Goal: Task Accomplishment & Management: Manage account settings

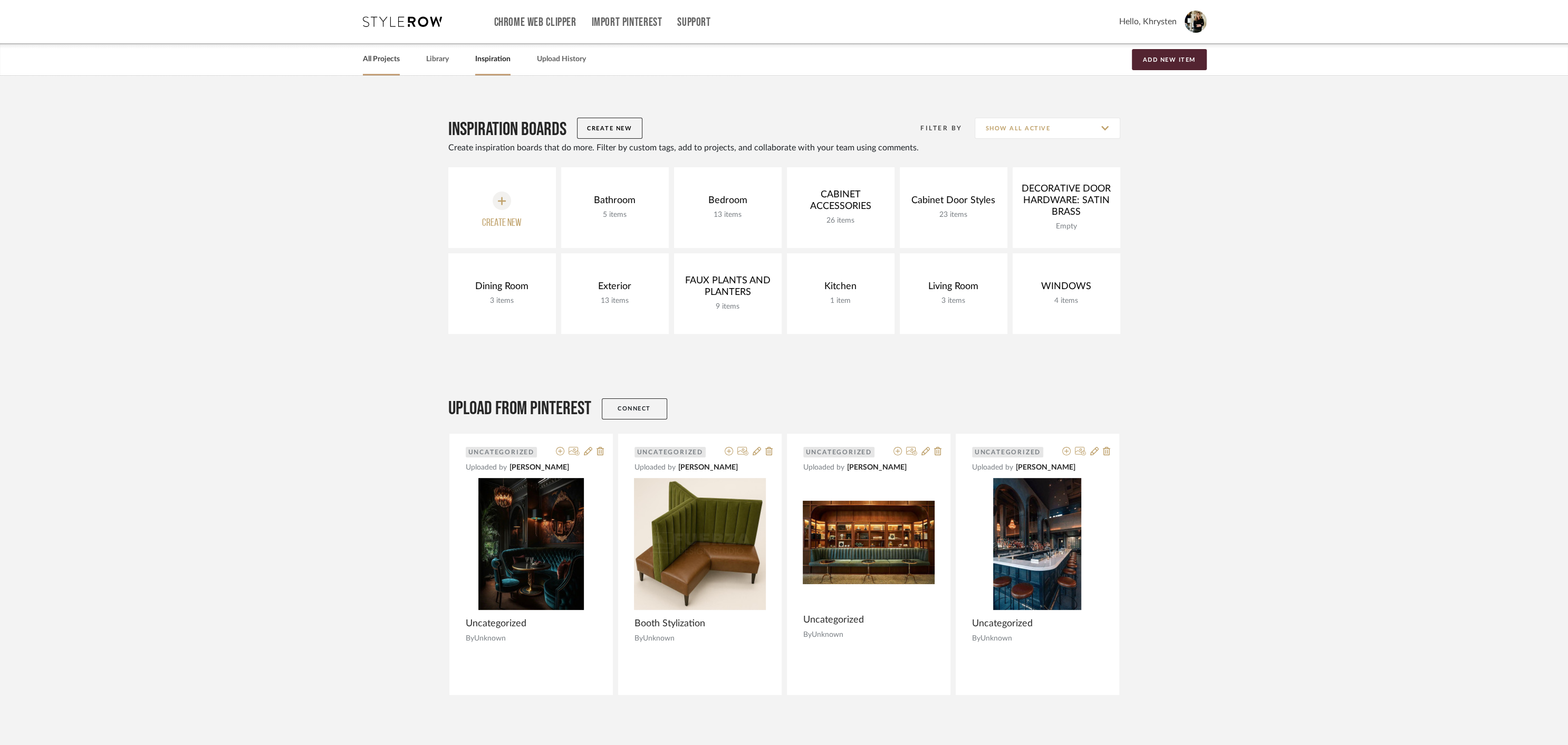
click at [374, 57] on link "All Projects" at bounding box center [382, 59] width 37 height 14
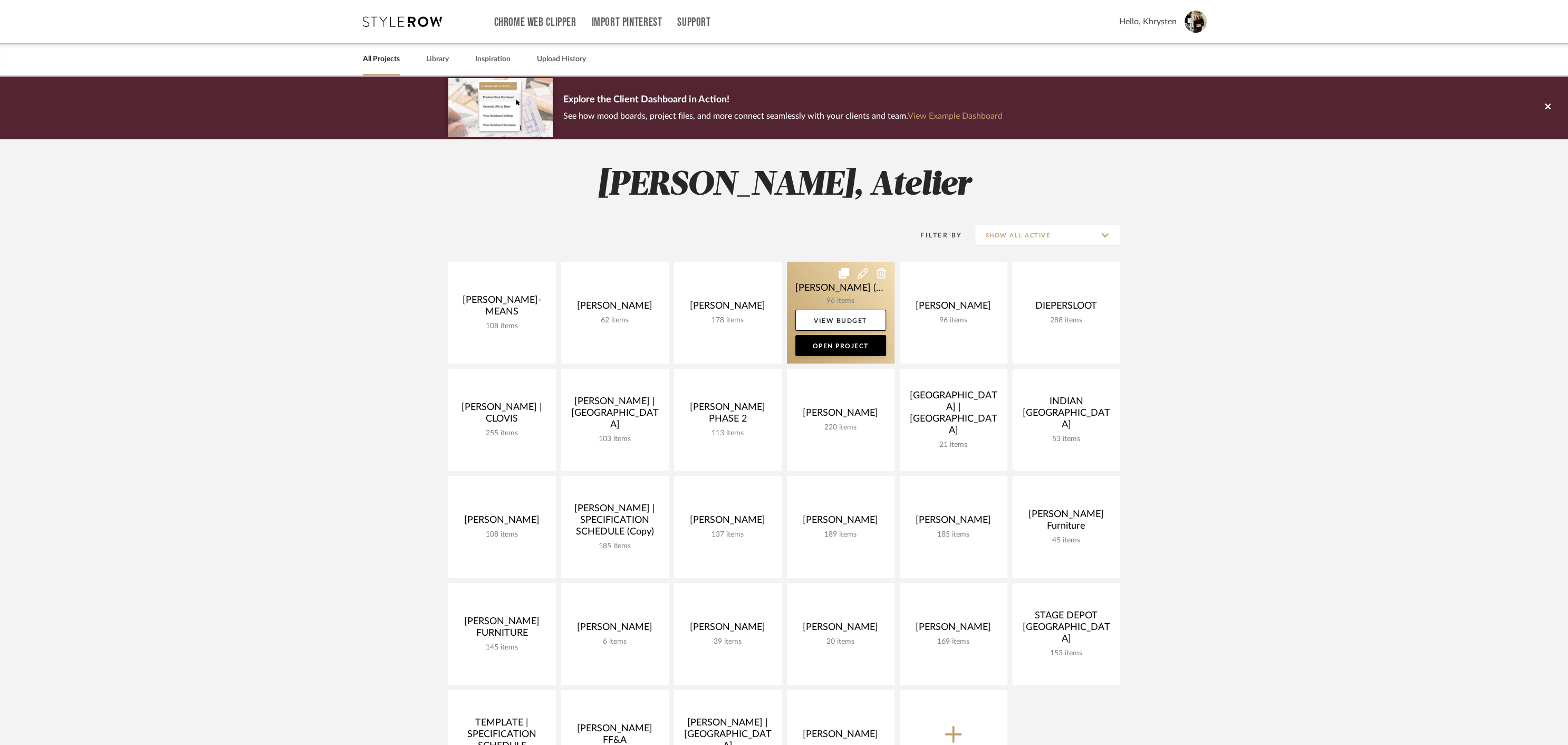
click at [822, 286] on link at bounding box center [841, 312] width 107 height 102
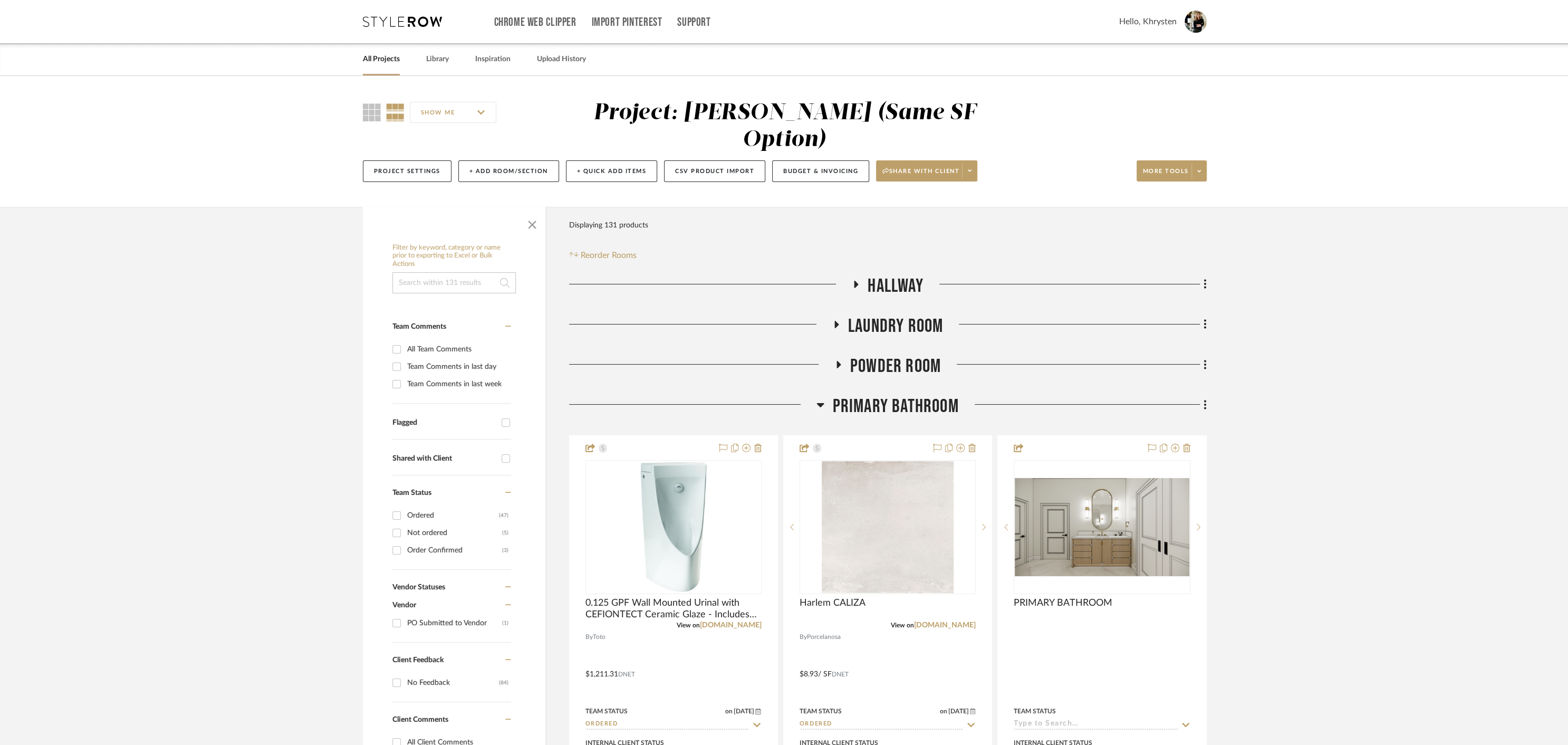
click at [819, 403] on icon at bounding box center [821, 406] width 7 height 4
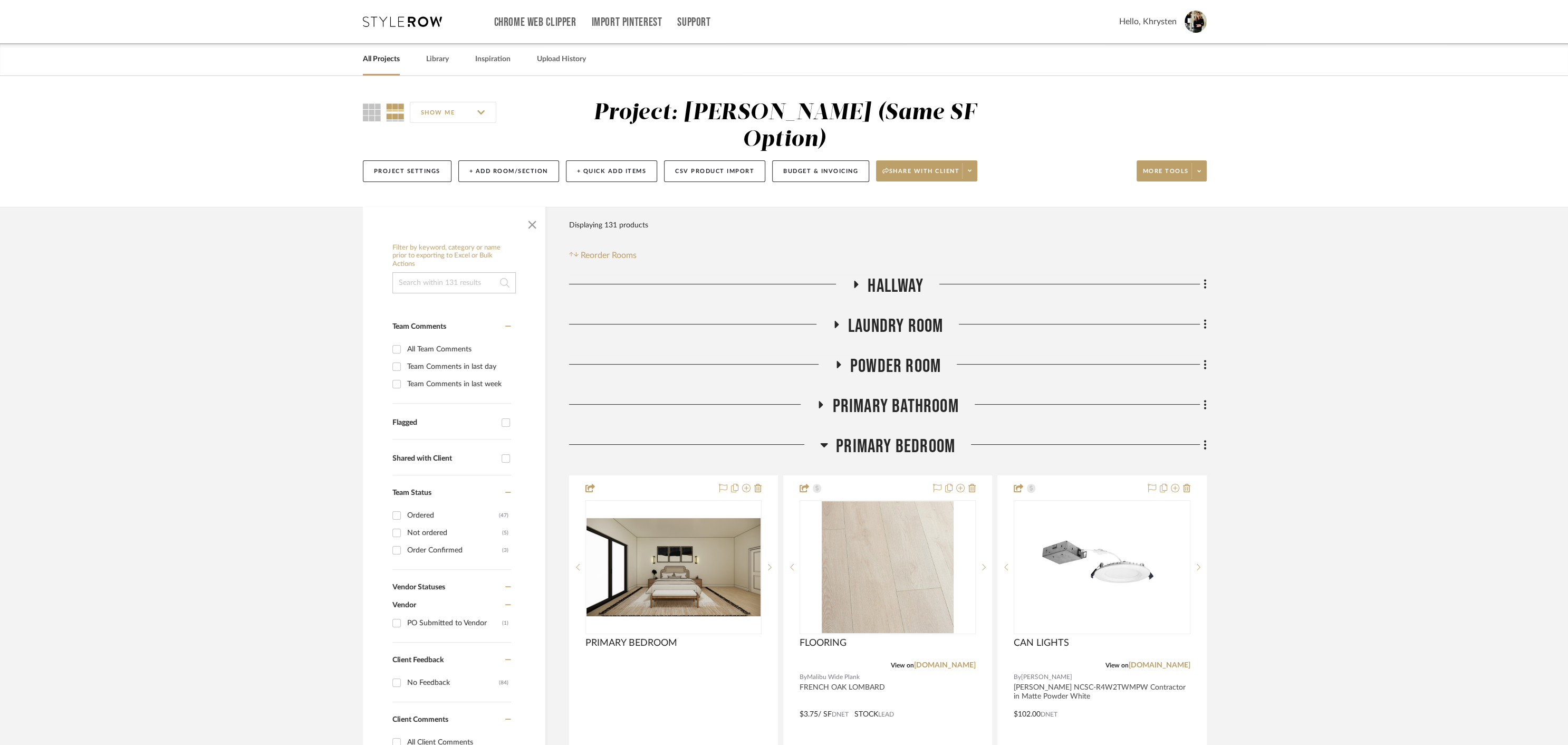
click at [825, 438] on icon at bounding box center [823, 444] width 8 height 13
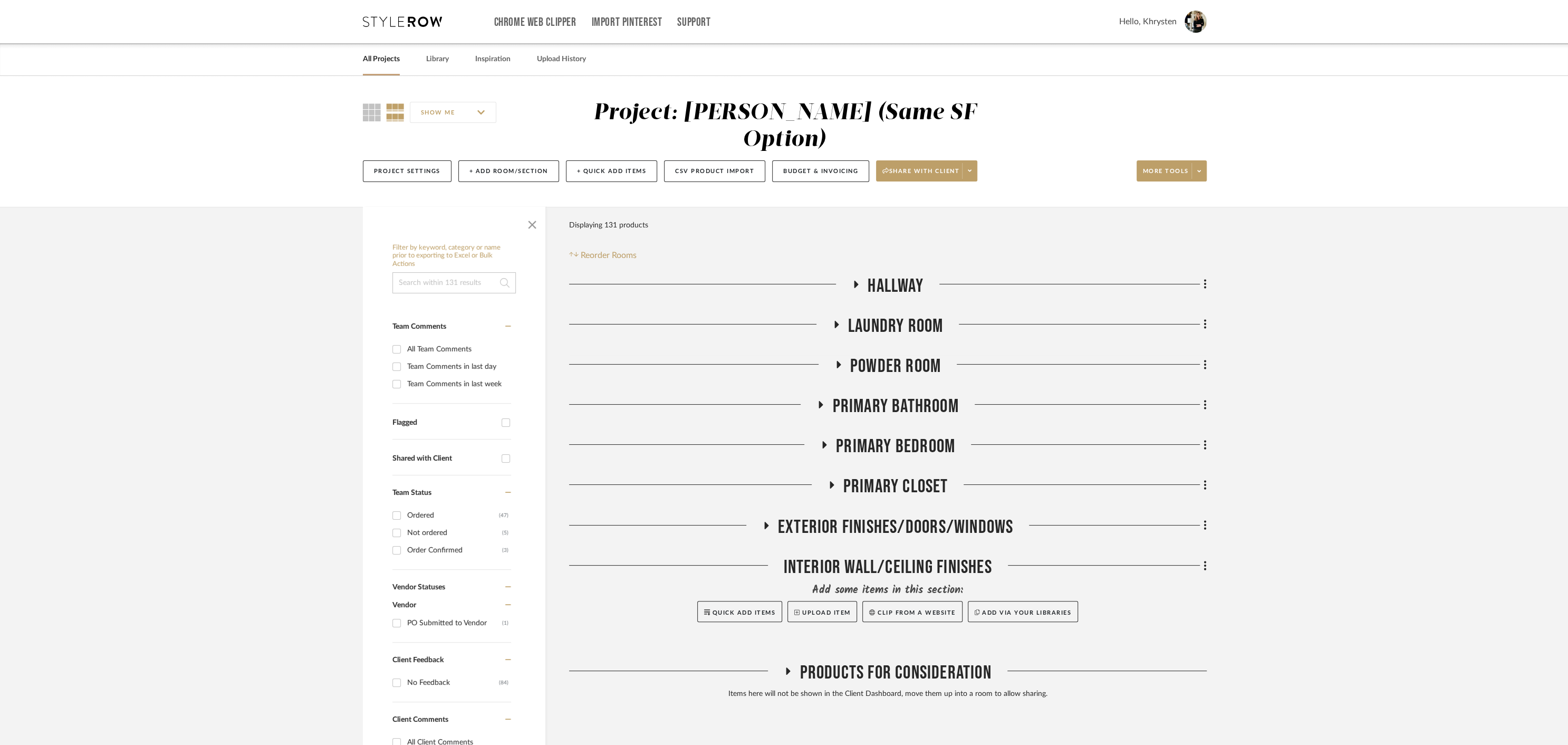
click at [854, 280] on icon at bounding box center [856, 284] width 13 height 8
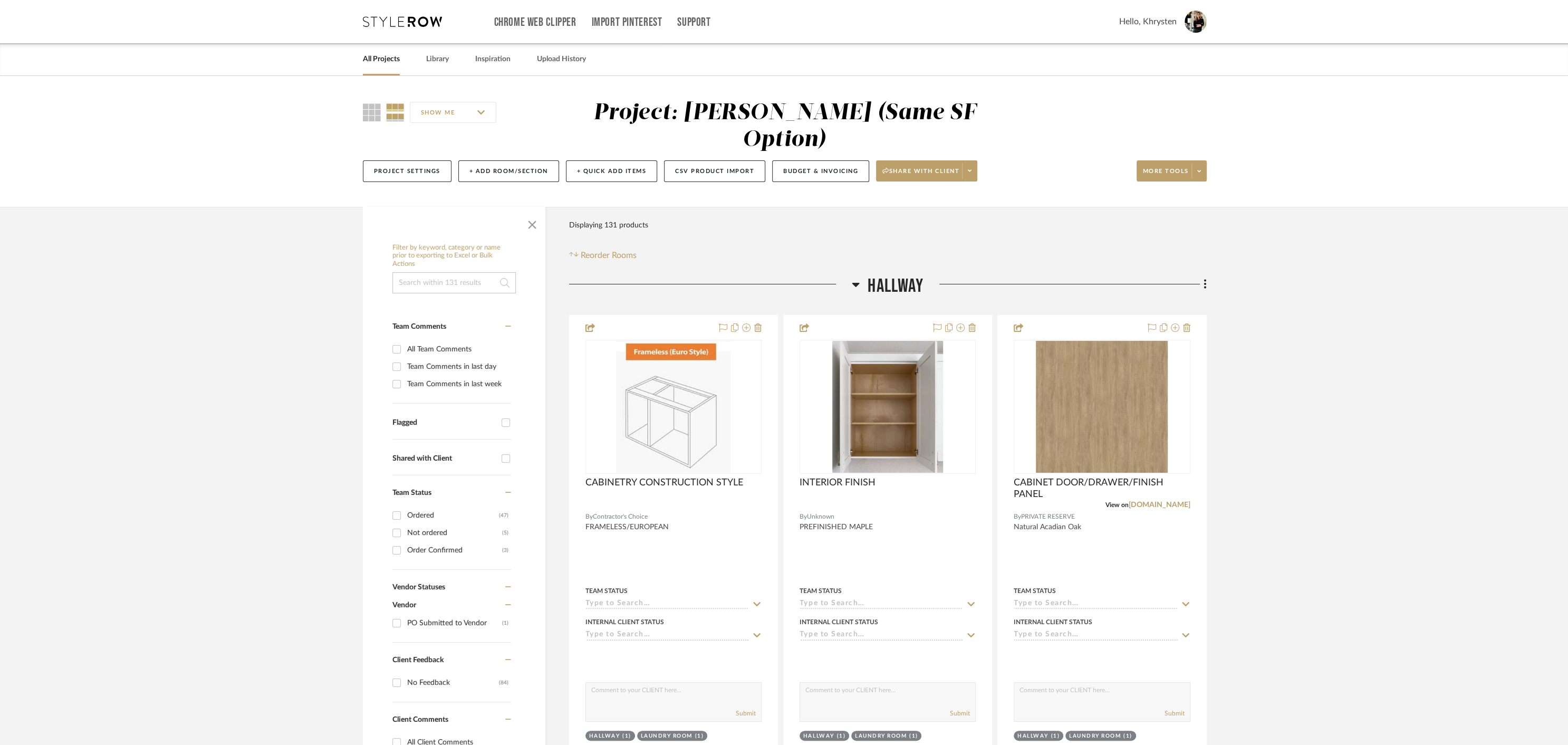
click at [854, 278] on icon at bounding box center [856, 284] width 8 height 13
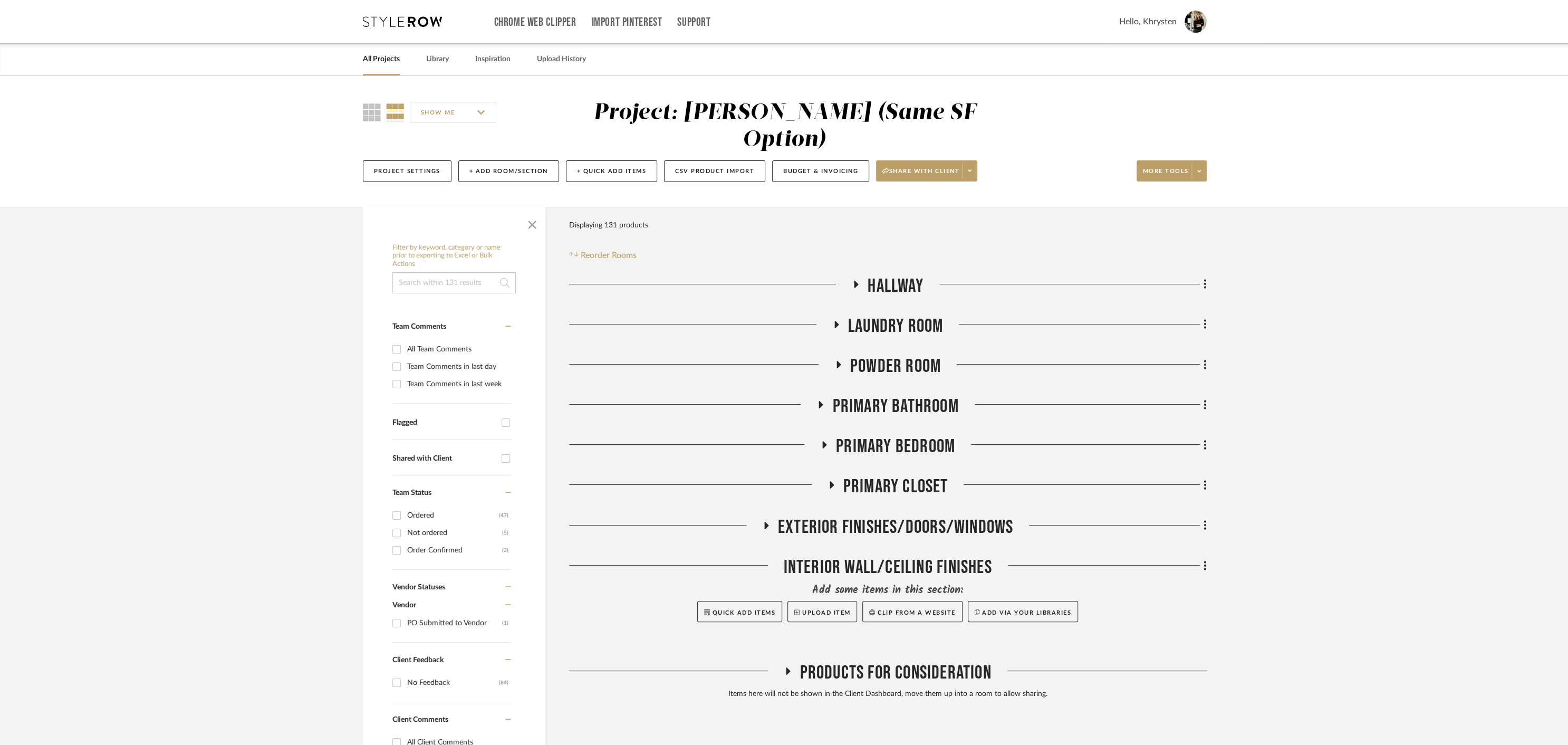
click at [835, 321] on icon at bounding box center [836, 324] width 4 height 7
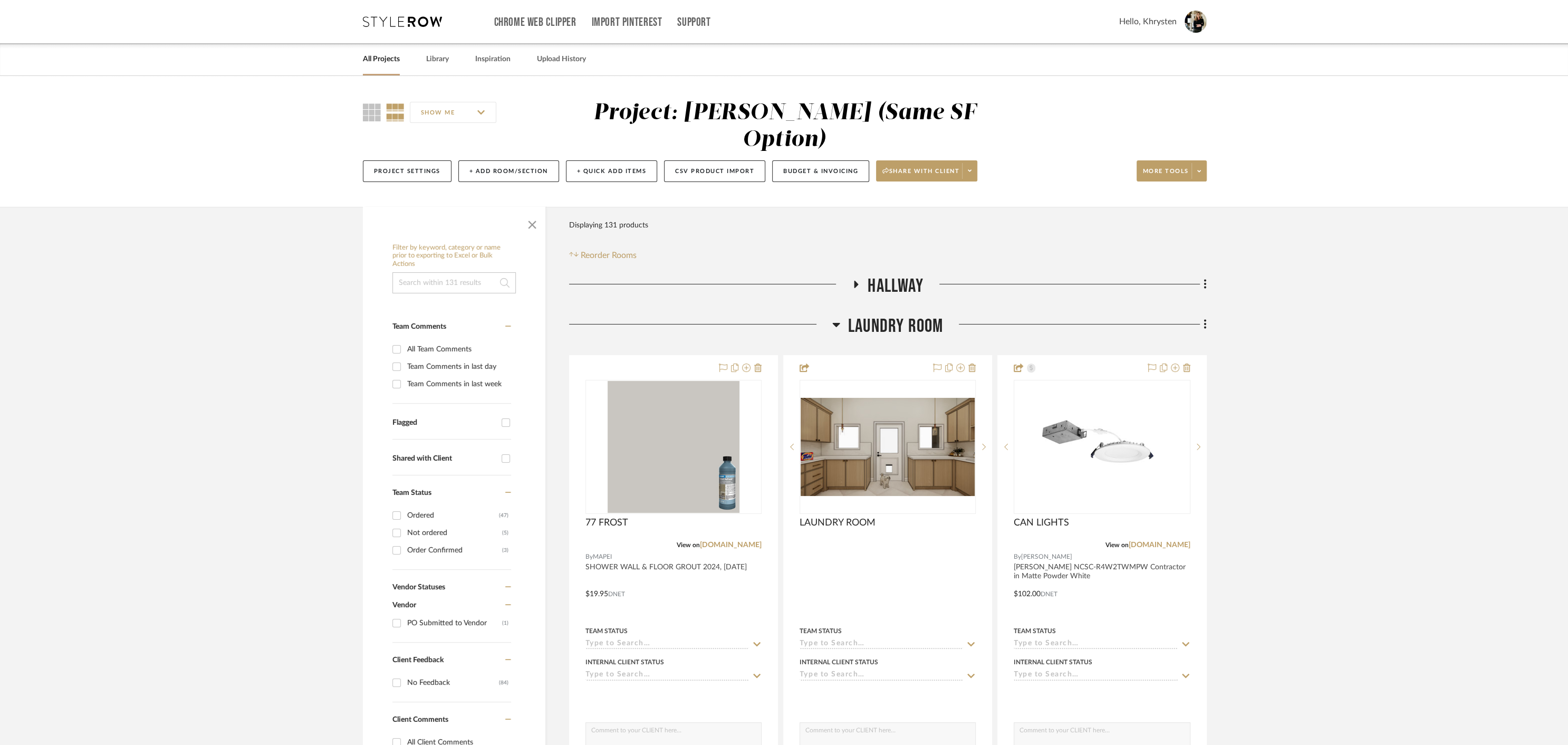
click at [835, 323] on icon at bounding box center [836, 325] width 7 height 4
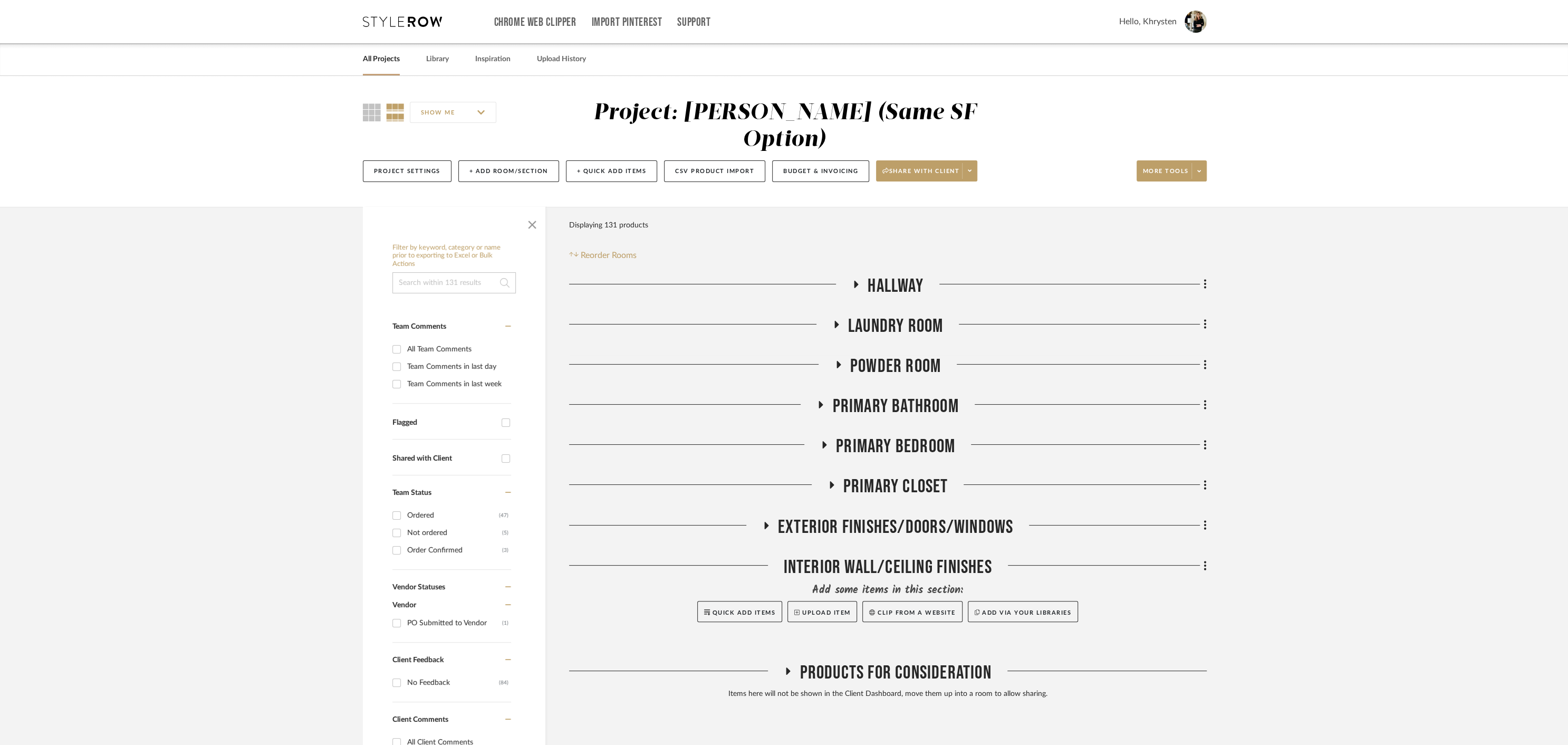
click at [821, 401] on icon at bounding box center [821, 405] width 4 height 7
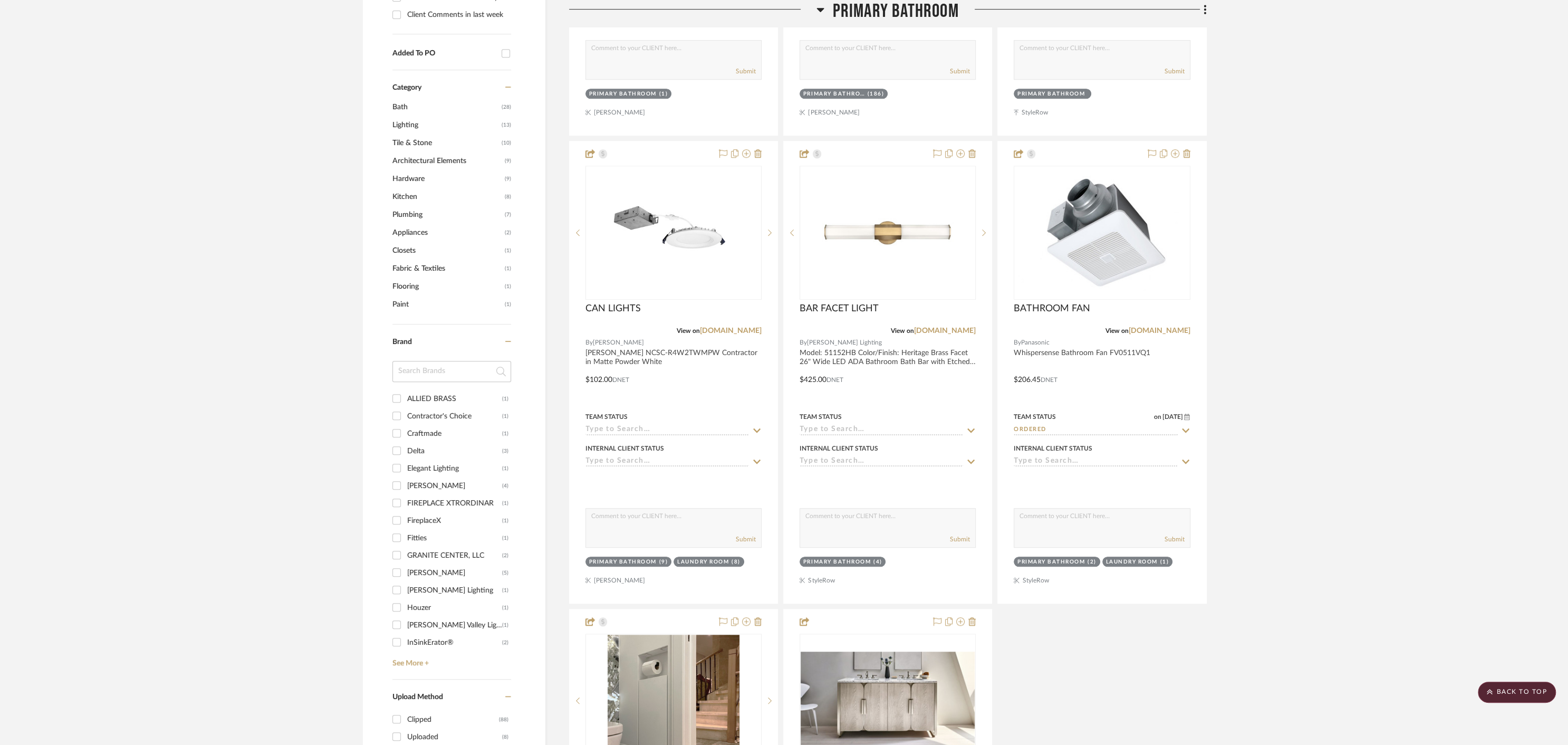
scroll to position [764, 0]
click at [401, 650] on link "See More +" at bounding box center [450, 658] width 121 height 17
click at [398, 515] on input "Marble Systems (1)" at bounding box center [396, 523] width 17 height 17
checkbox input "true"
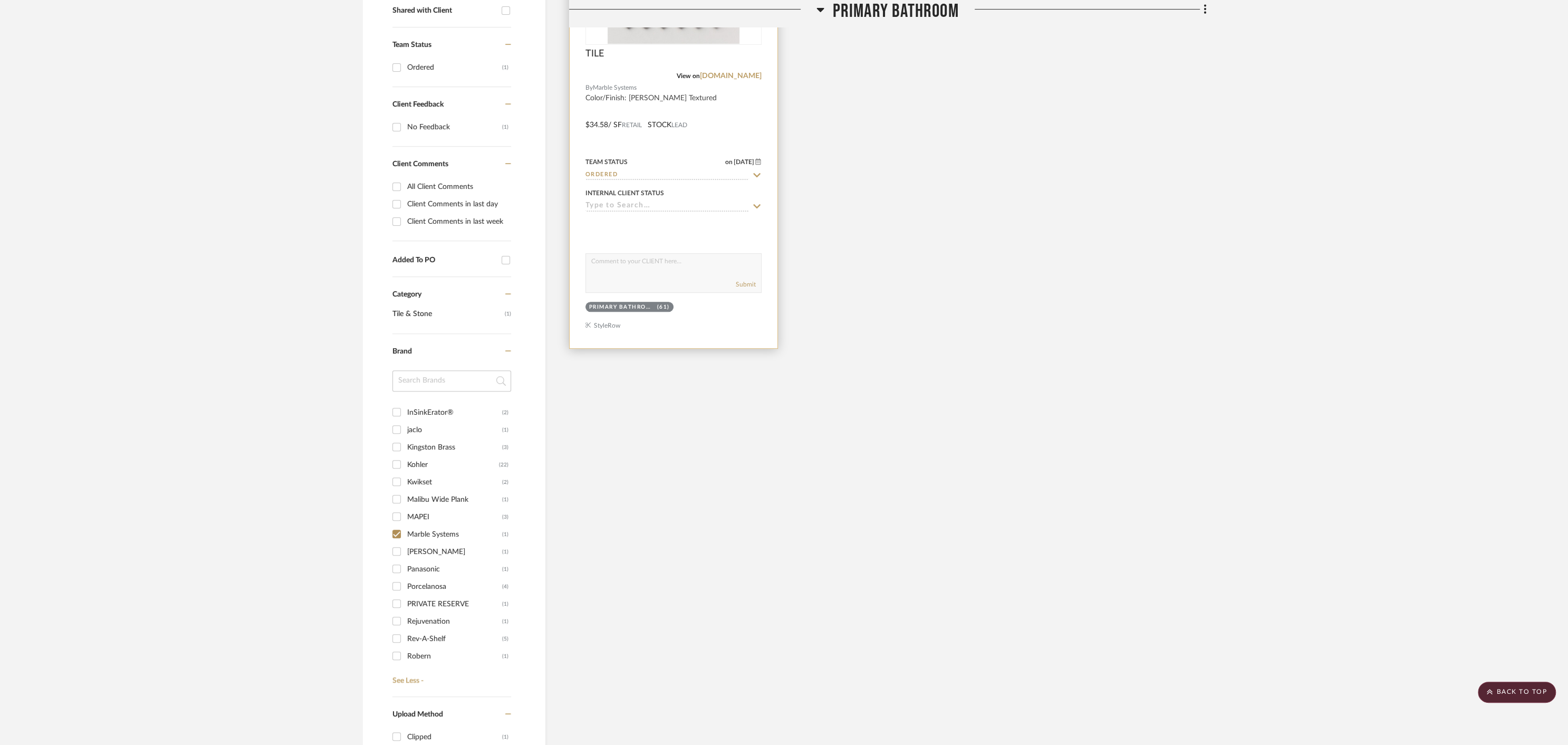
scroll to position [420, 0]
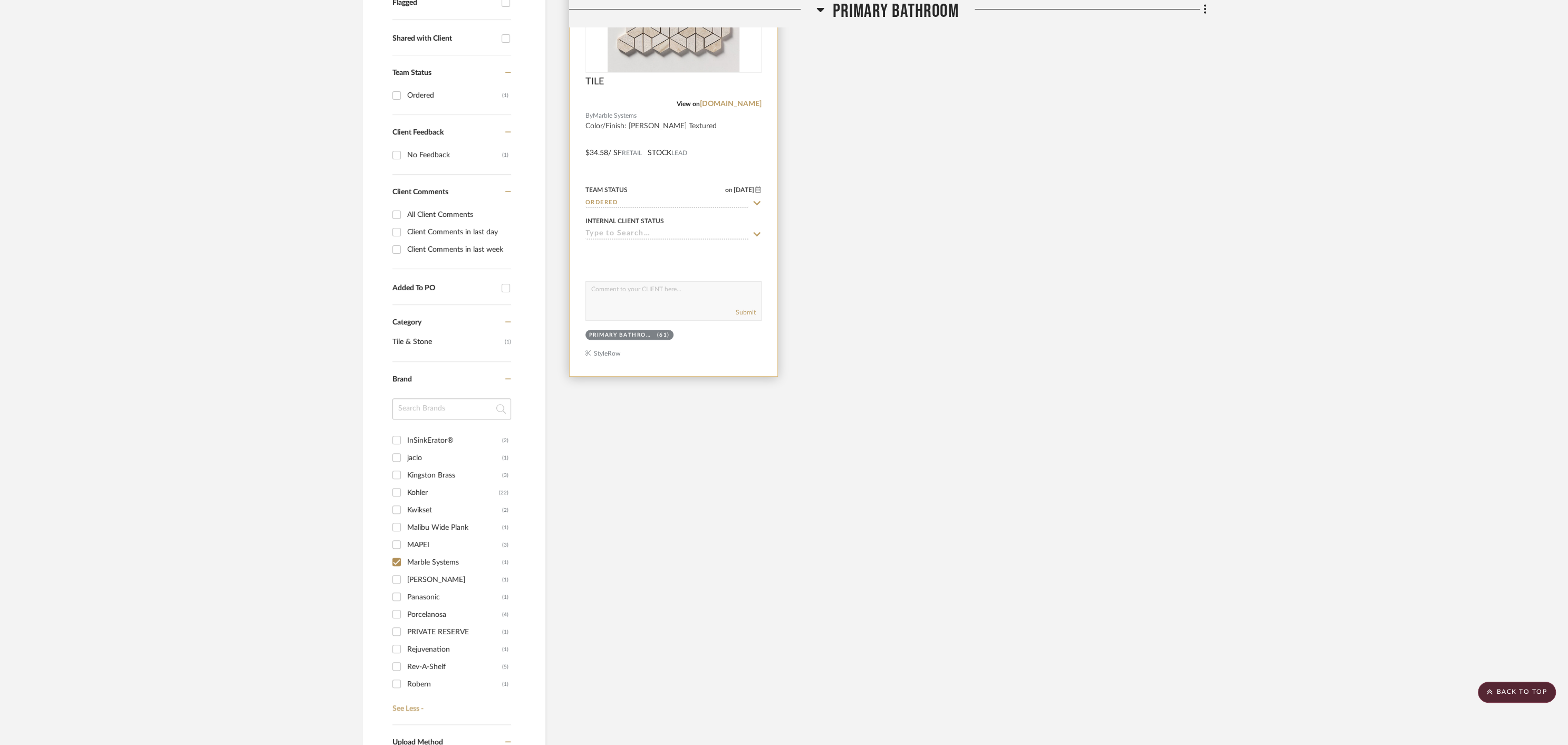
click at [755, 199] on icon at bounding box center [756, 203] width 10 height 8
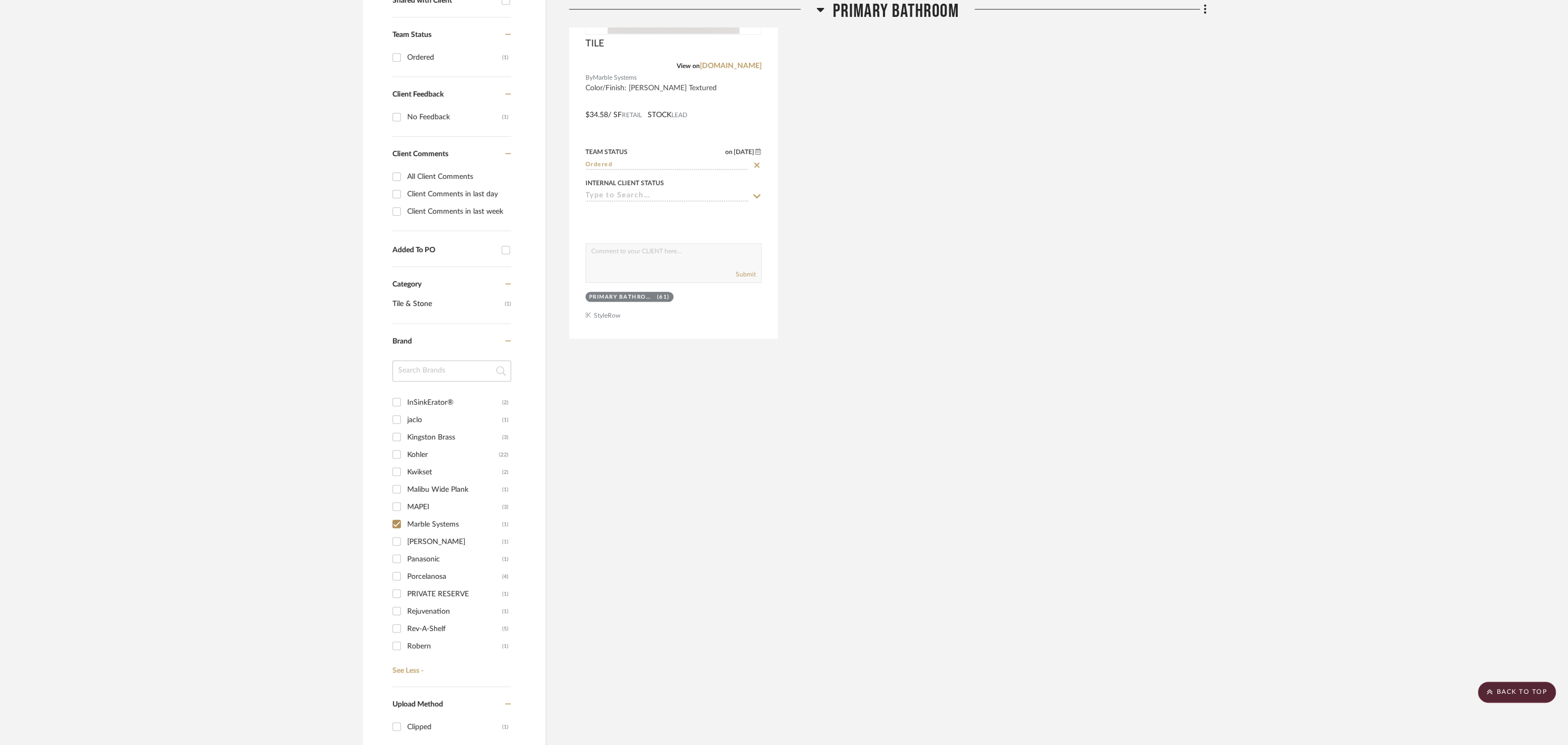
scroll to position [452, 0]
type input "re"
click at [622, 243] on span "Received" at bounding box center [613, 247] width 35 height 7
type input "[DATE]"
type input "Received"
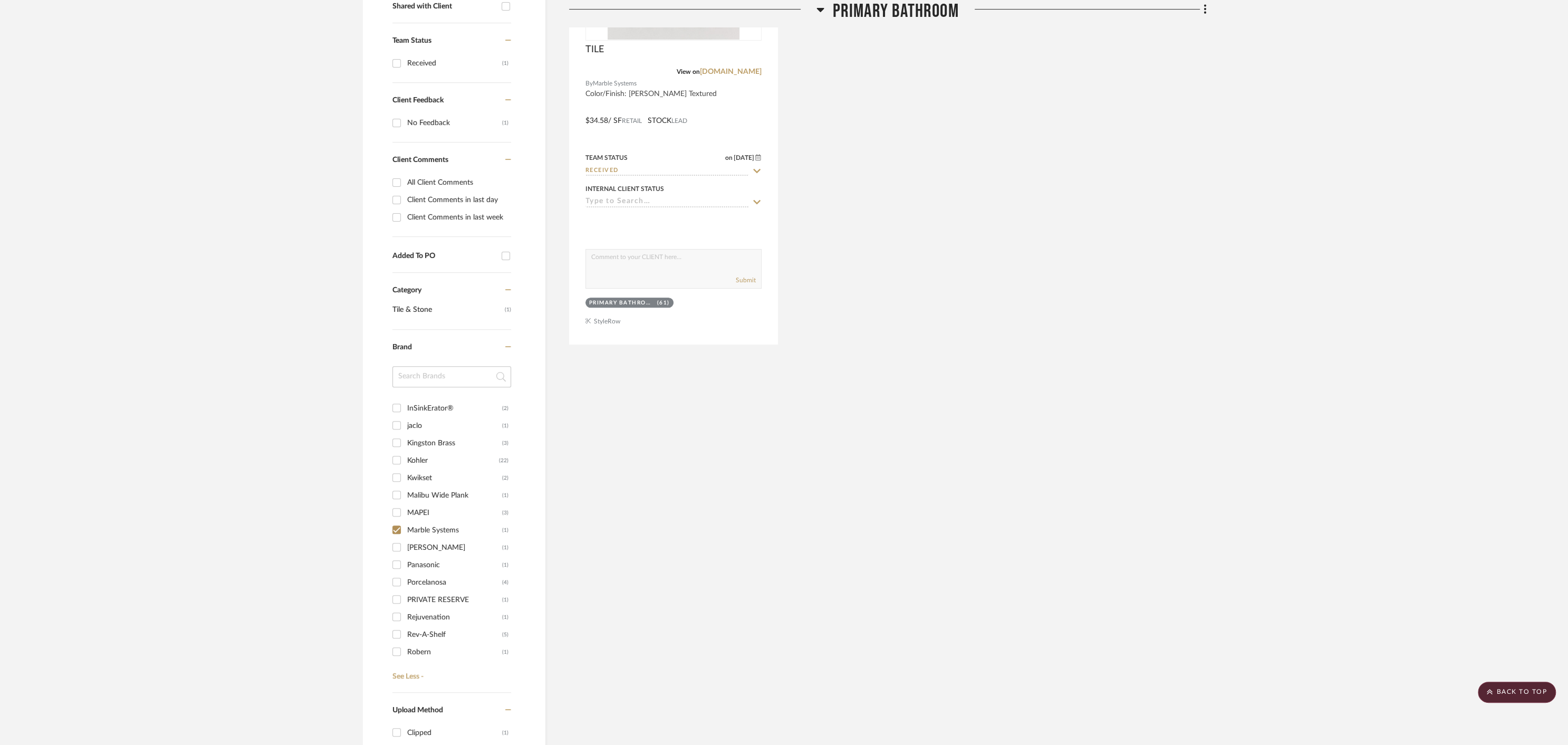
click at [529, 234] on div "Filter by keyword, category or name prior to exporting to Excel or Bulk Actions…" at bounding box center [454, 415] width 183 height 1259
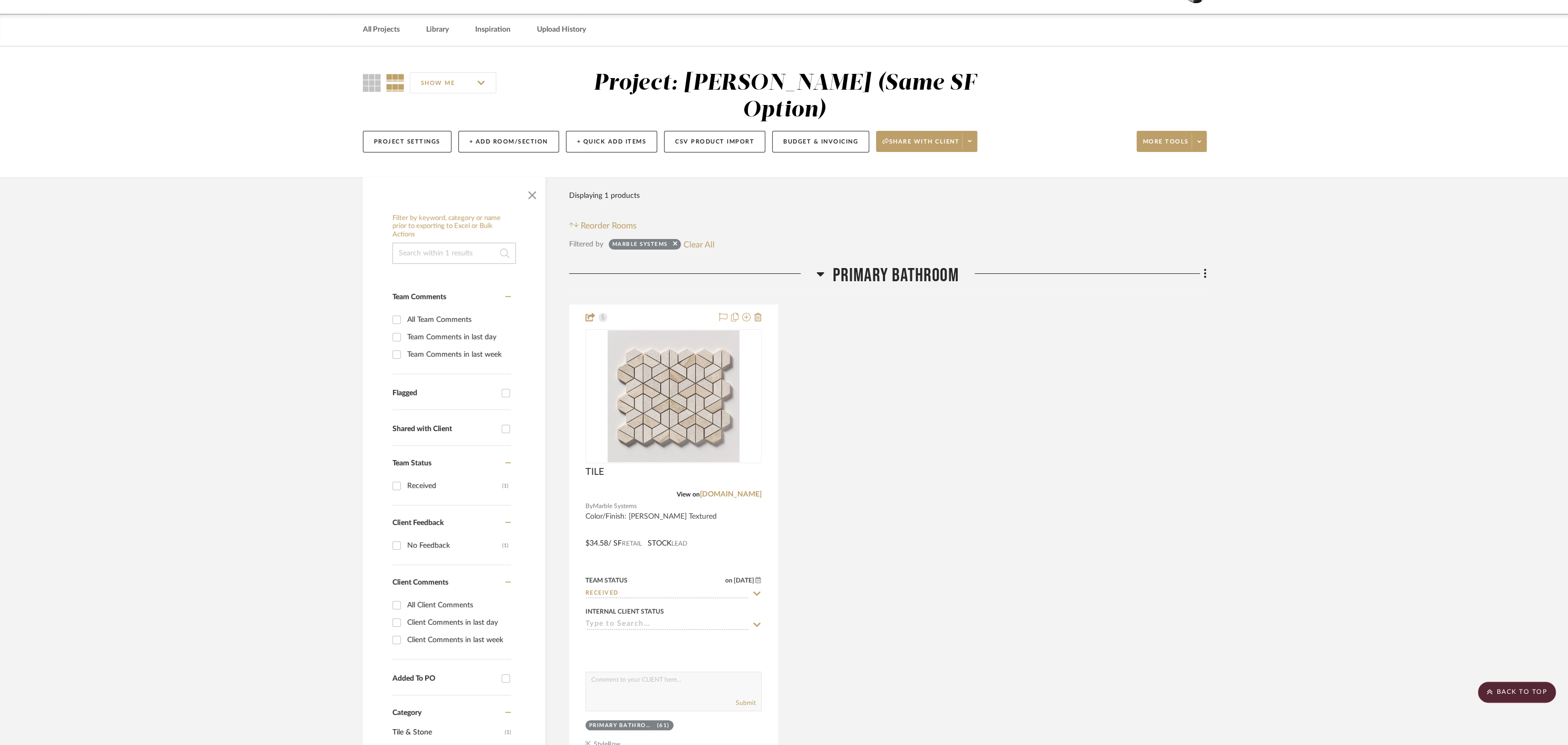
scroll to position [0, 0]
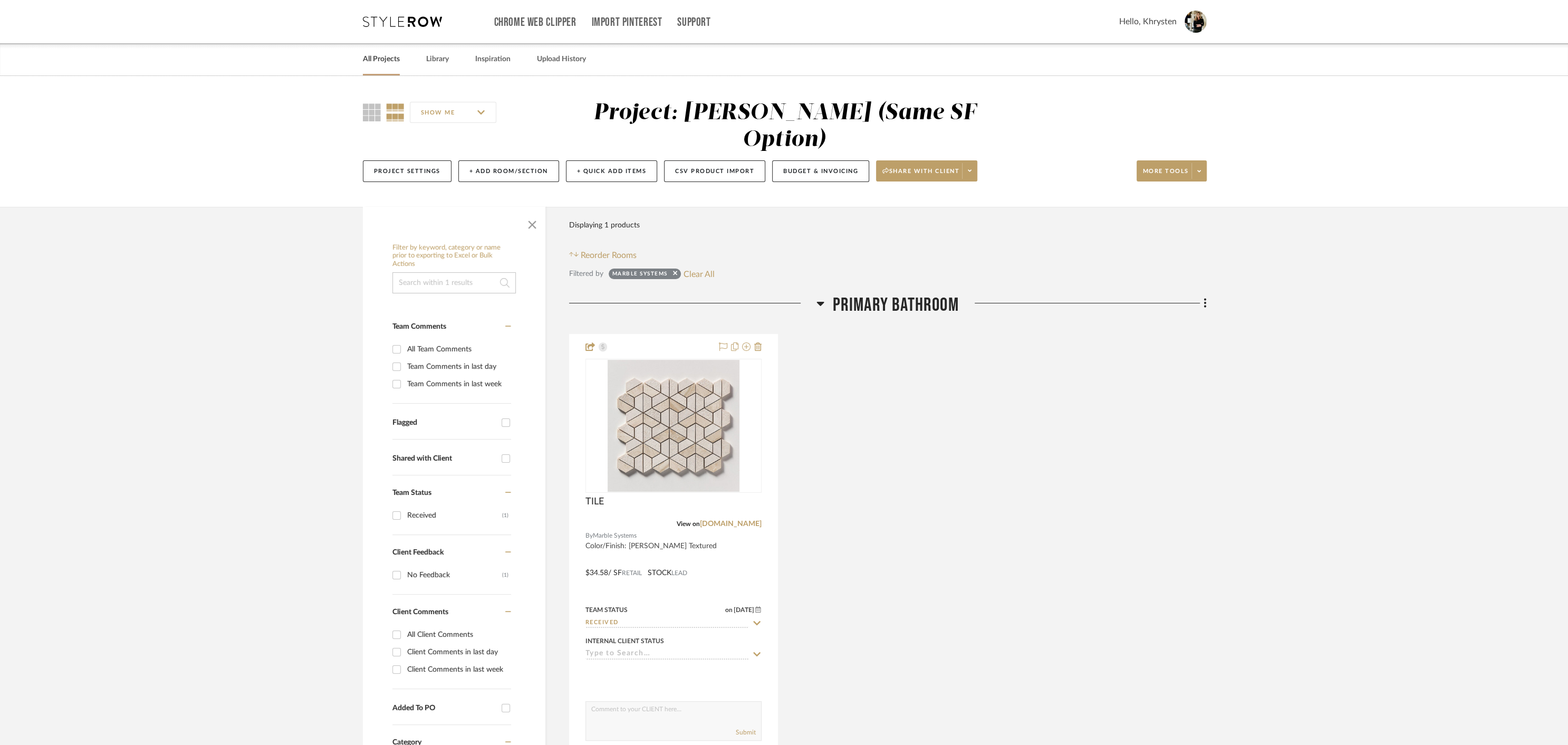
click at [379, 59] on link "All Projects" at bounding box center [382, 59] width 37 height 14
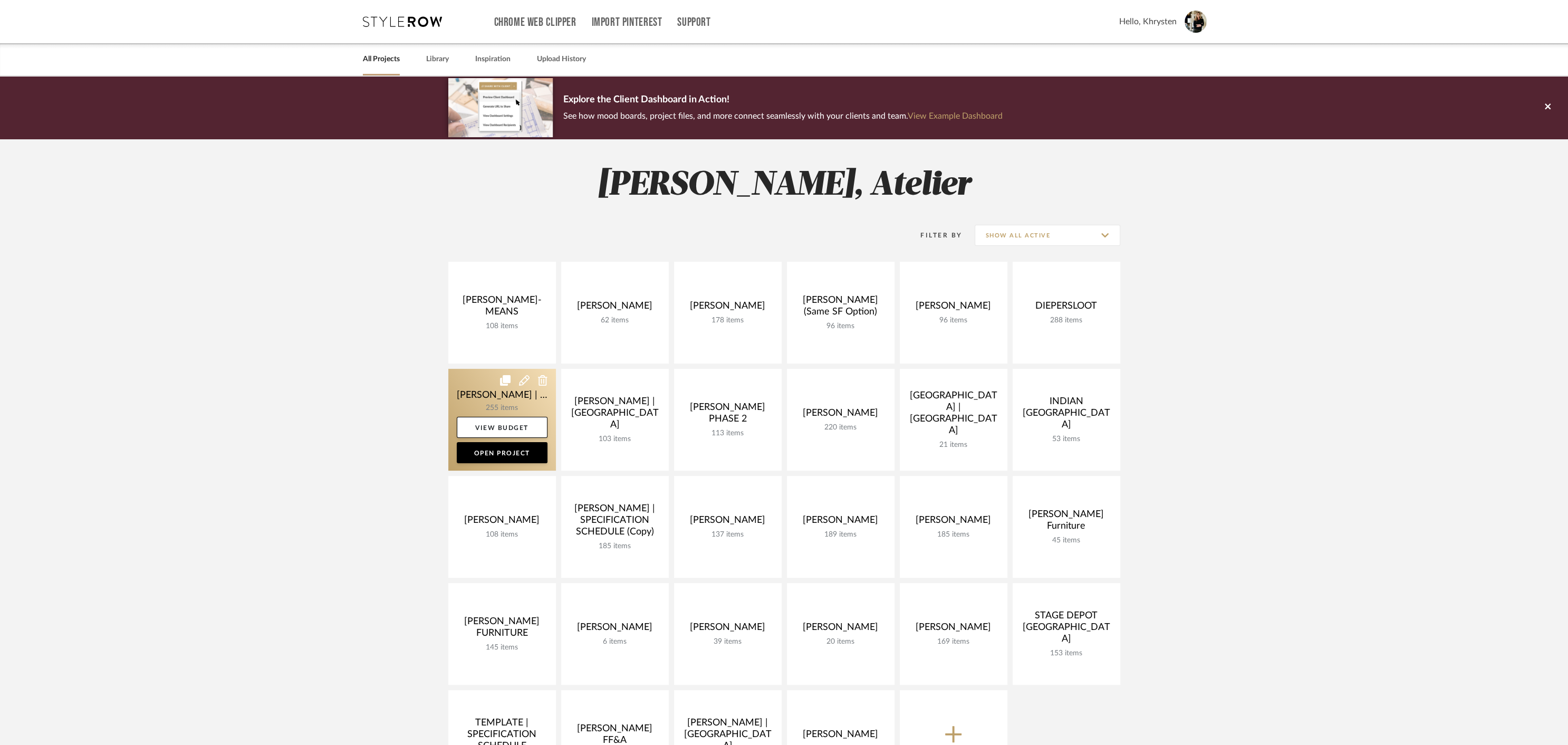
click at [487, 394] on link at bounding box center [502, 420] width 107 height 102
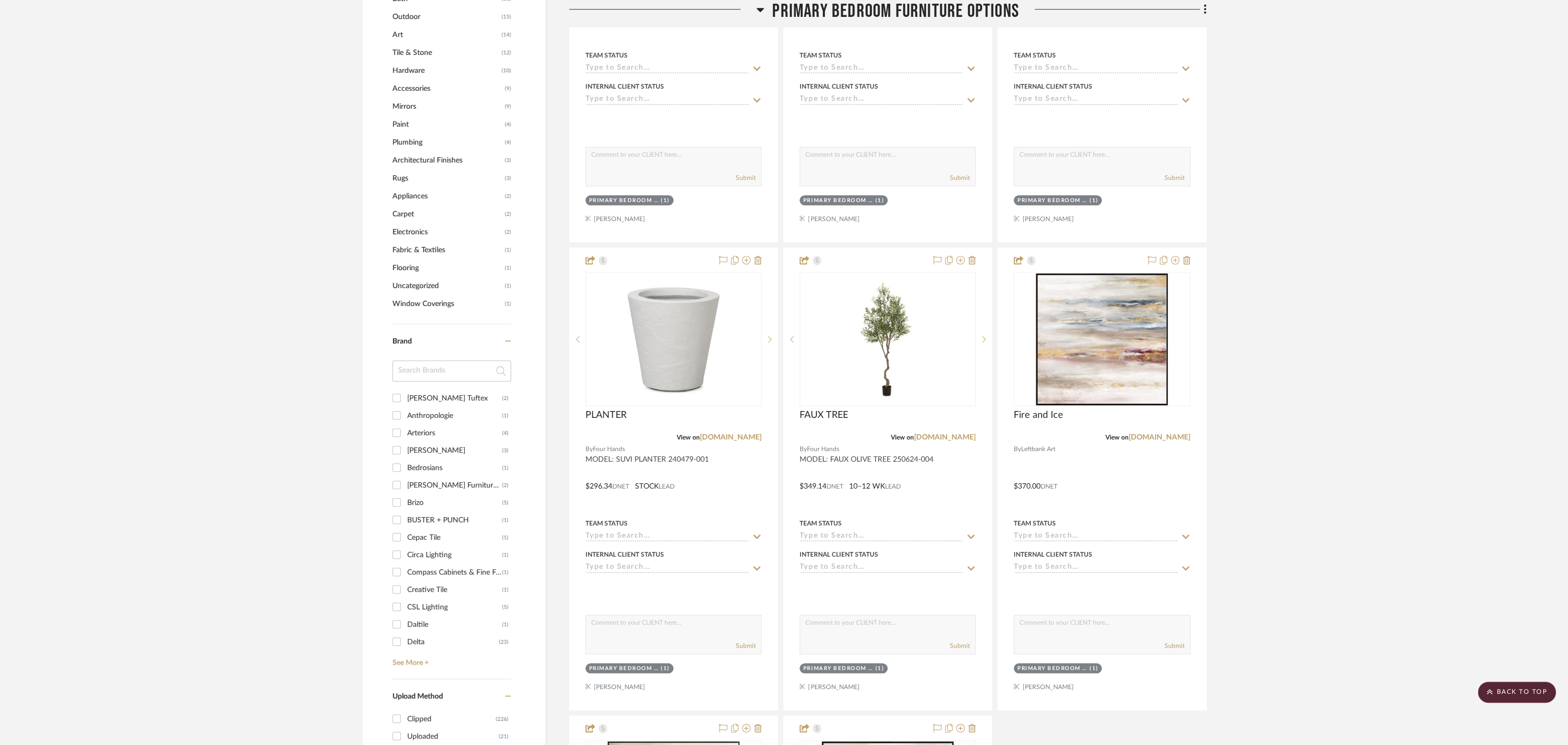
scroll to position [1026, 0]
click at [398, 603] on input "CSL Lighting (5)" at bounding box center [396, 605] width 17 height 17
checkbox input "true"
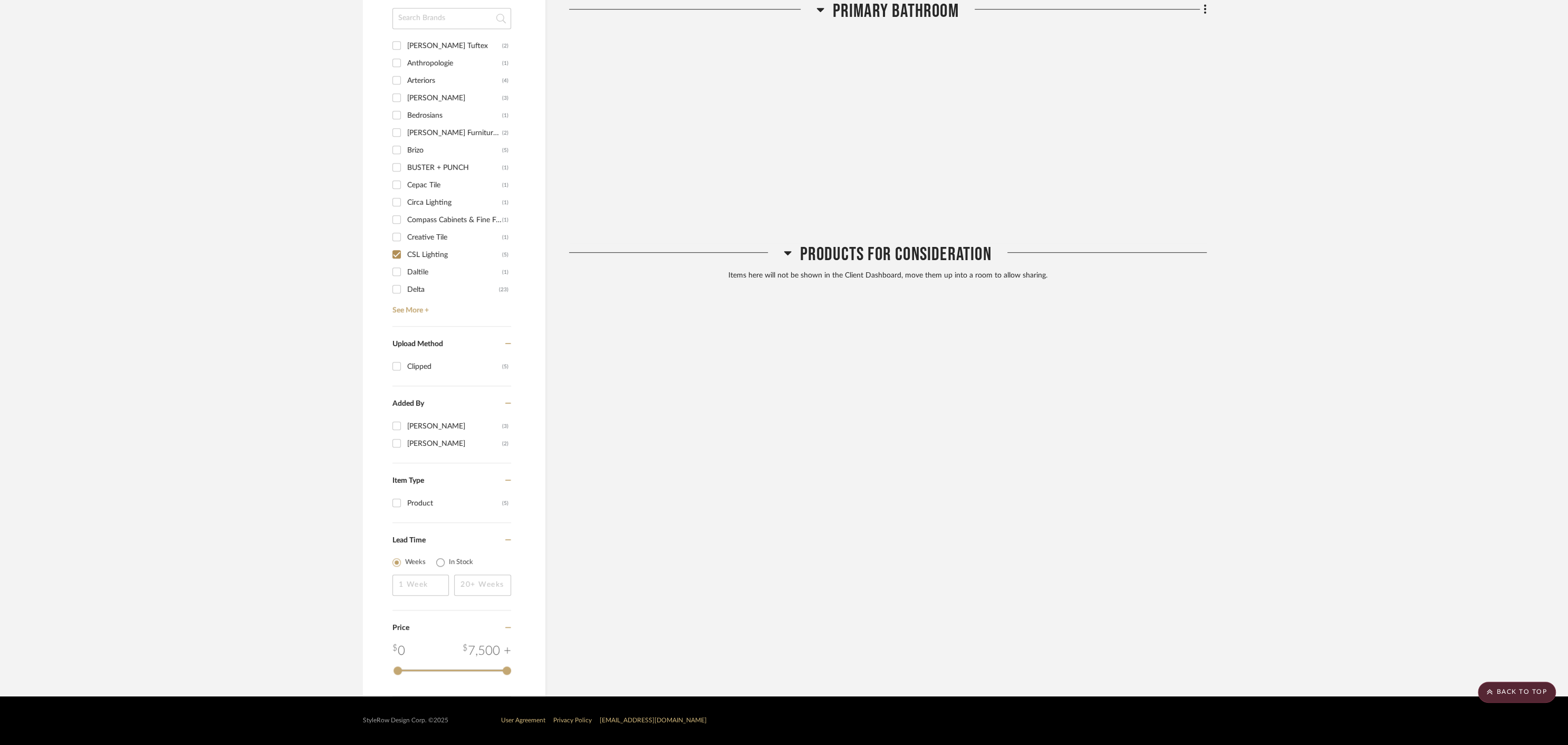
scroll to position [827, 0]
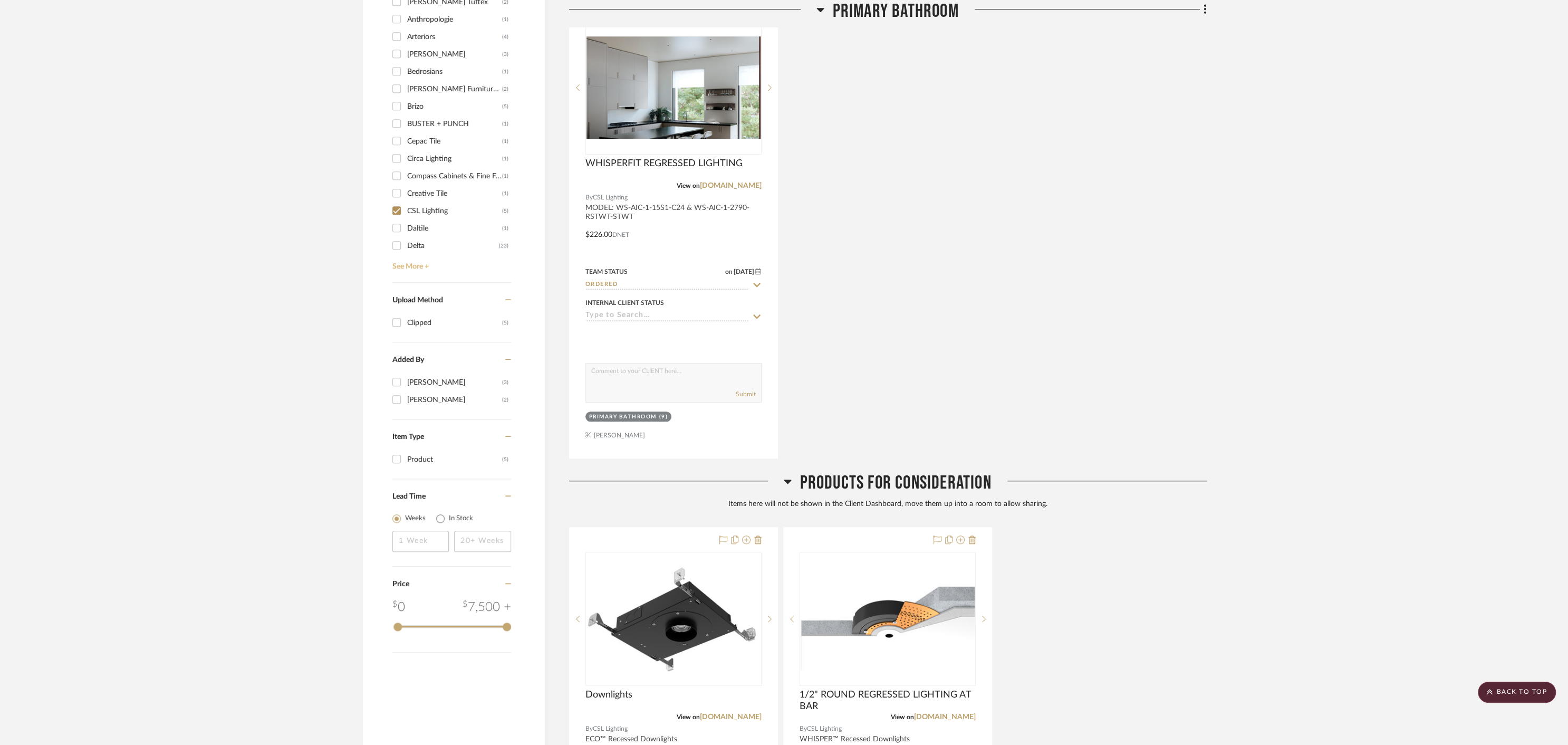
click at [411, 266] on link "See More +" at bounding box center [450, 263] width 121 height 17
click at [394, 22] on input "Marble Systems (1)" at bounding box center [396, 22] width 17 height 17
checkbox input "true"
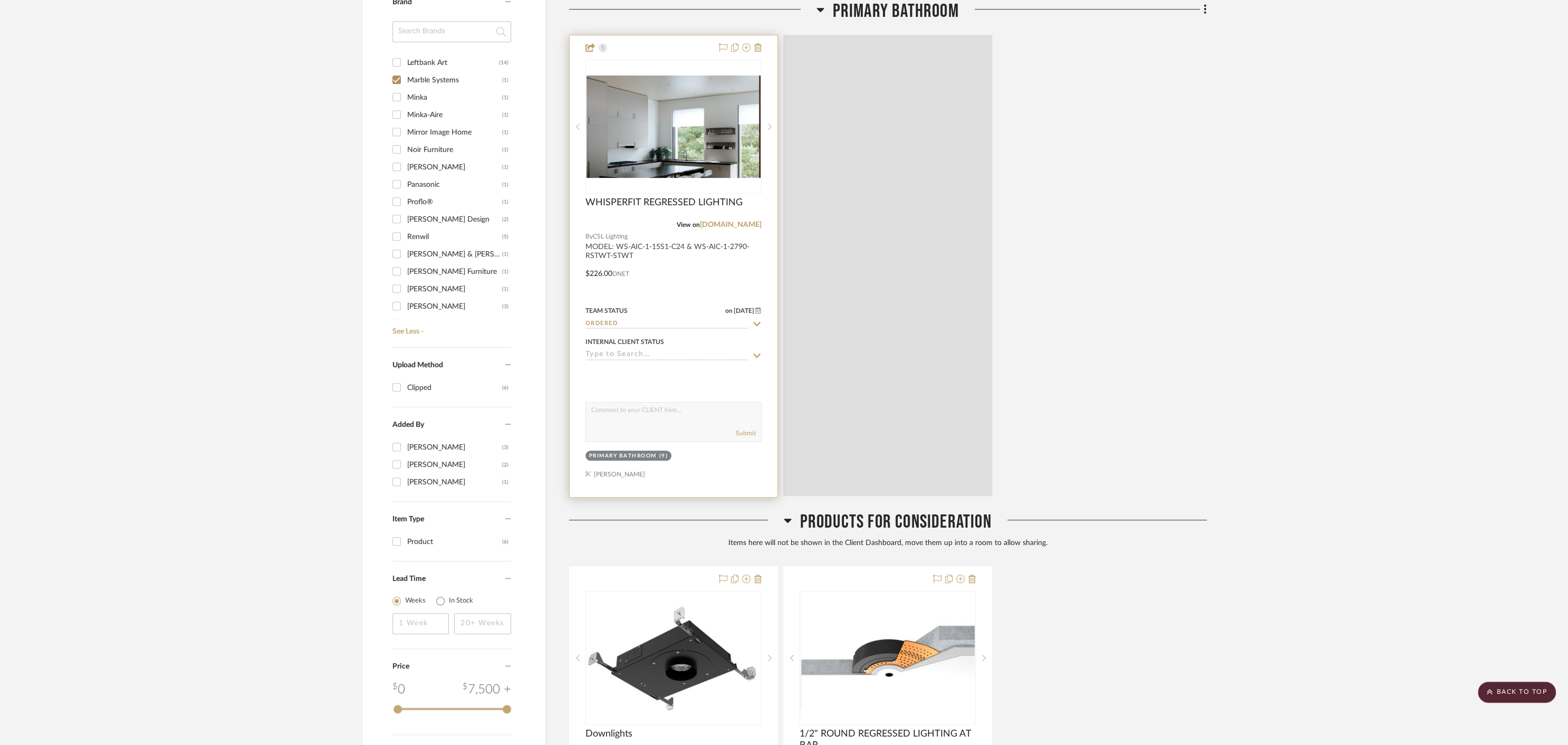
scroll to position [846, 0]
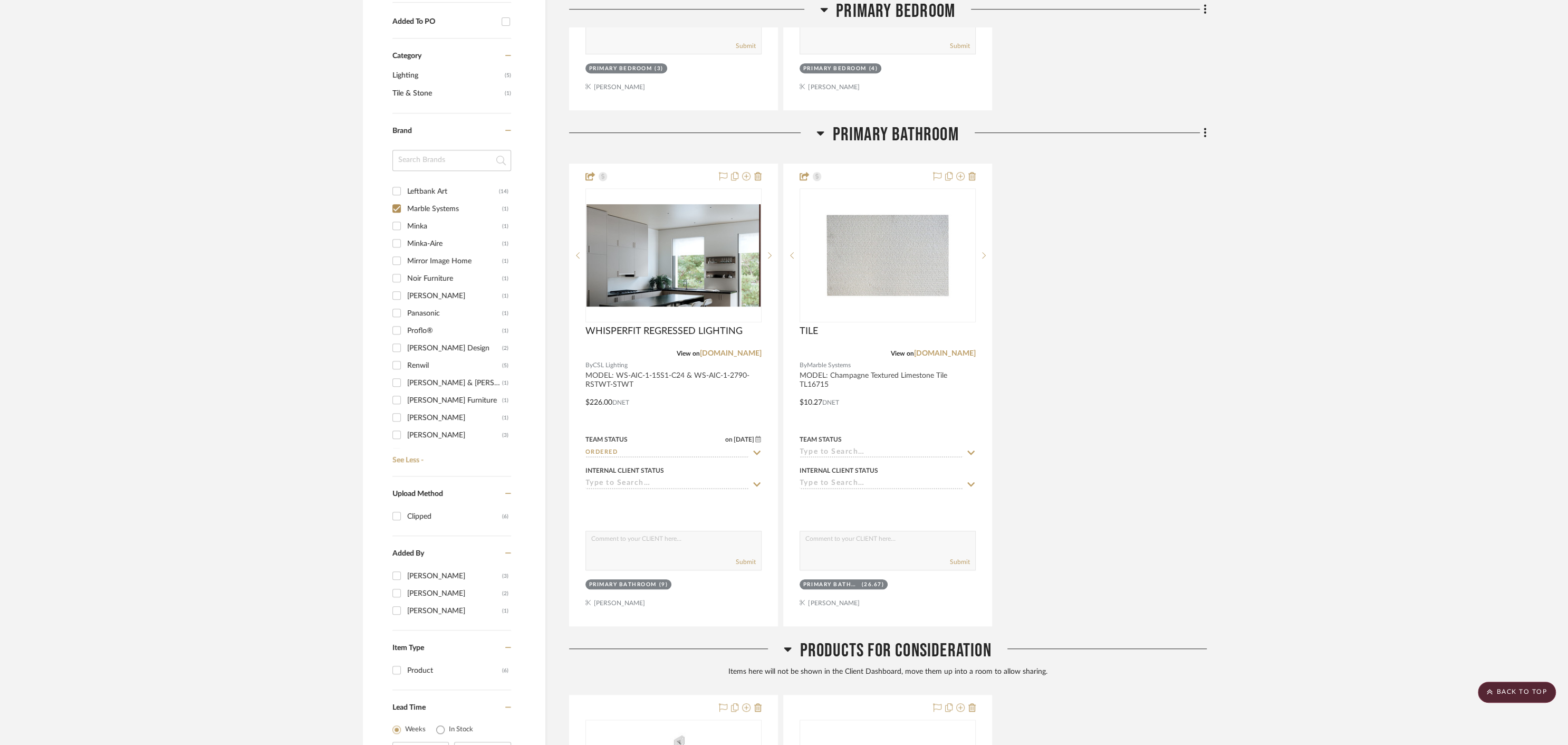
scroll to position [655, 0]
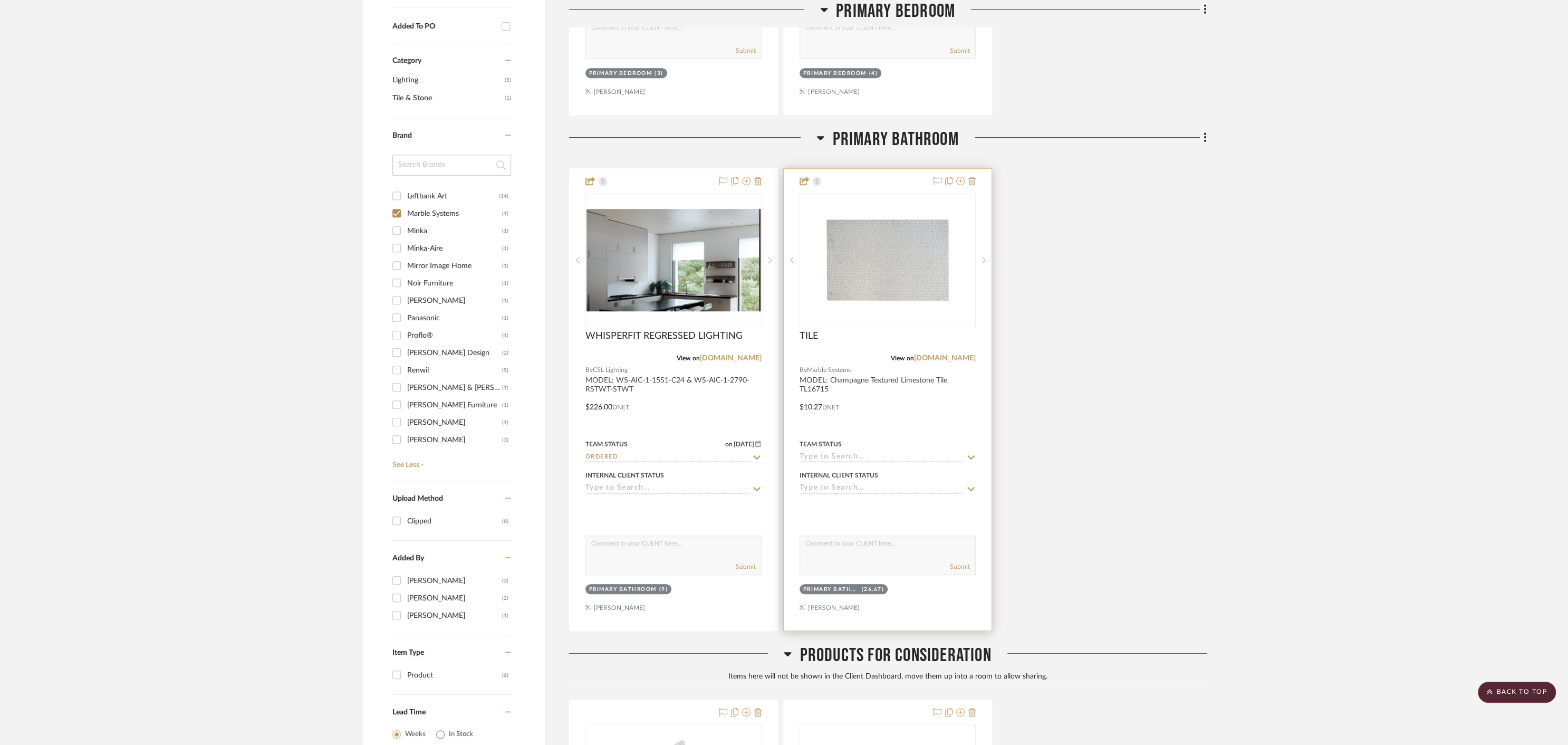
click at [886, 456] on input at bounding box center [881, 457] width 163 height 10
type input "re"
click at [866, 556] on div "Received" at bounding box center [888, 559] width 176 height 27
type input "[DATE]"
type input "Received"
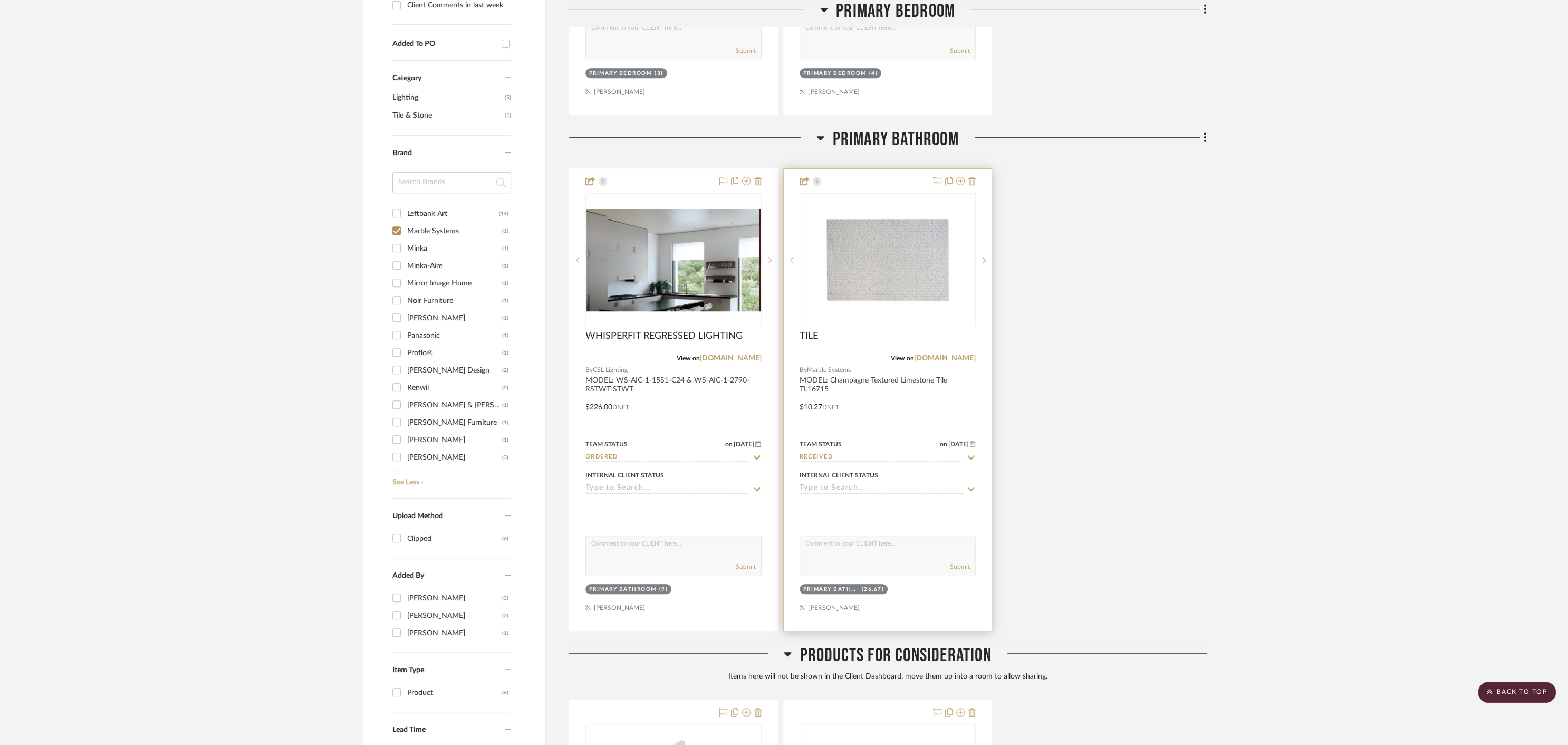
scroll to position [672, 0]
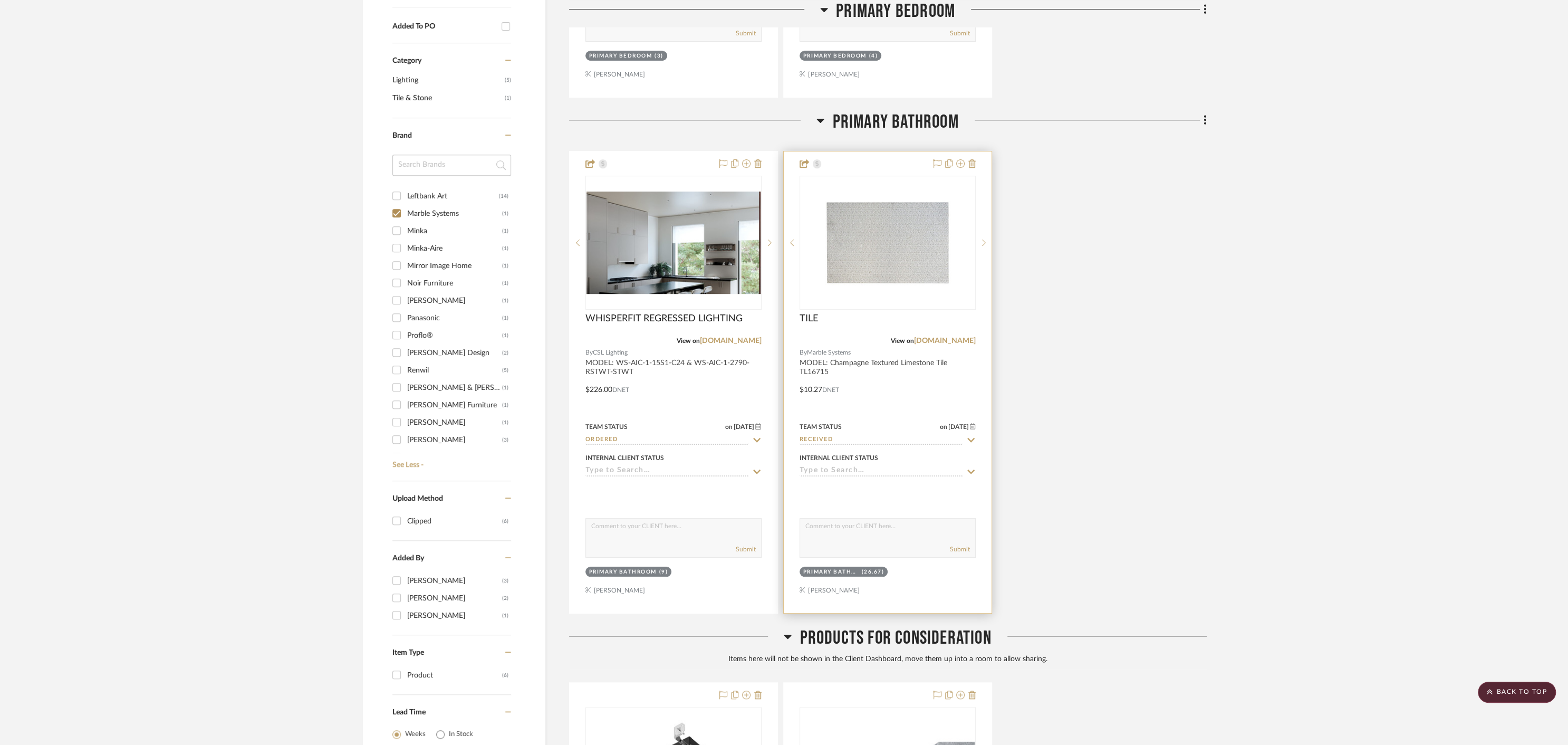
click at [876, 466] on input at bounding box center [881, 471] width 163 height 10
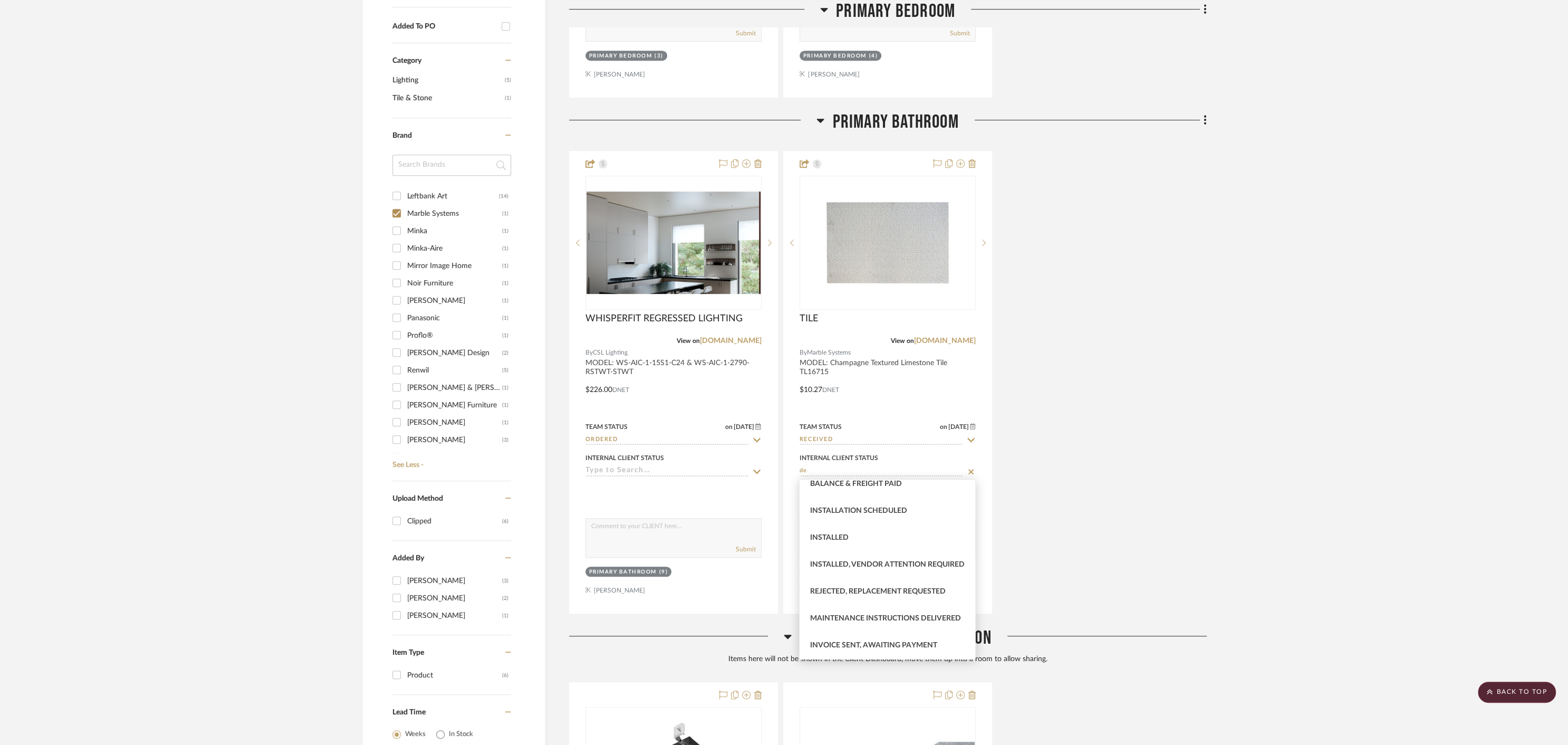
scroll to position [0, 0]
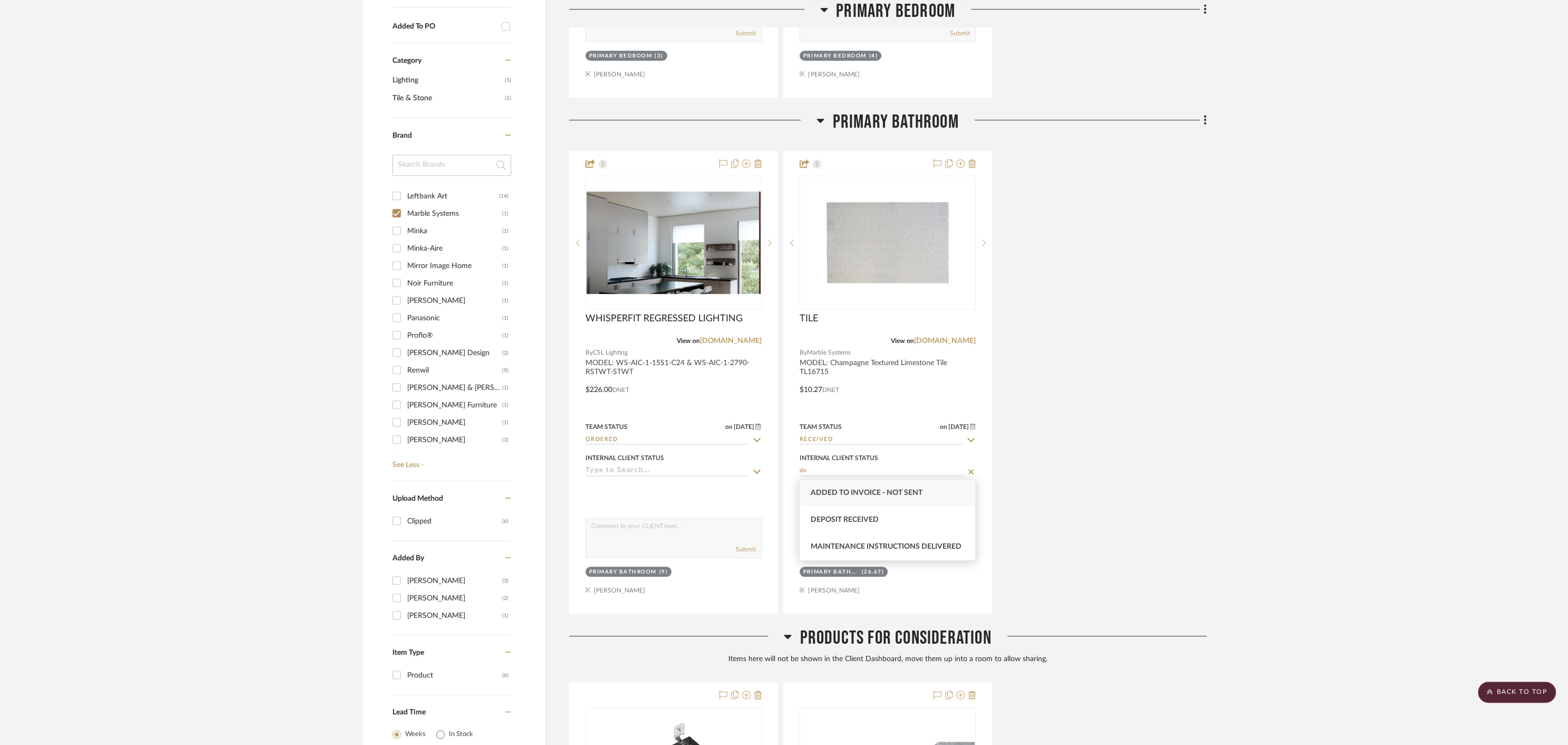
type input "d"
click at [811, 466] on input "re" at bounding box center [881, 471] width 163 height 10
click at [811, 470] on input "re" at bounding box center [881, 471] width 163 height 10
type input "a"
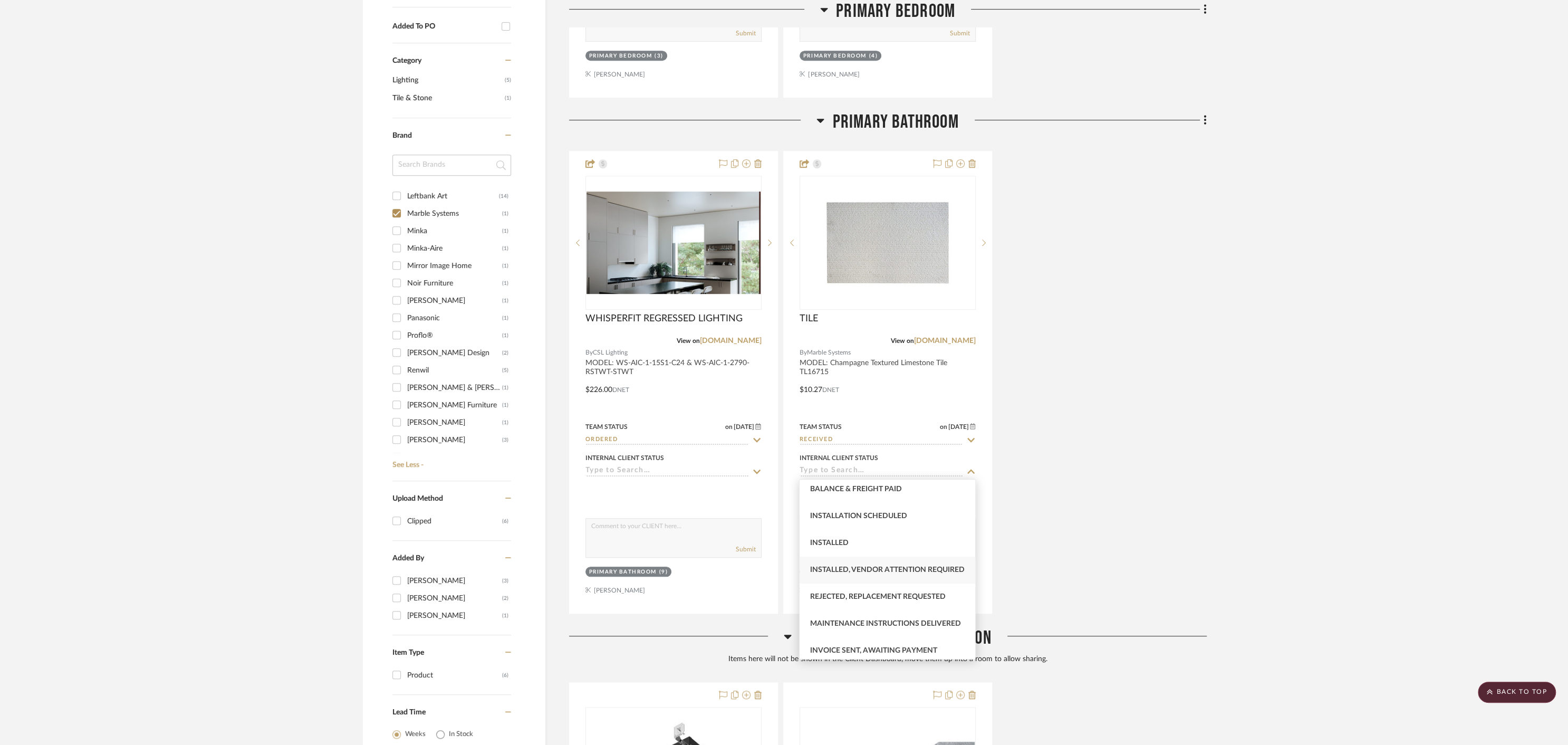
scroll to position [300, 0]
click at [870, 507] on span "Installation Scheduled" at bounding box center [859, 511] width 97 height 7
type input "[DATE]"
type input "Installation Scheduled"
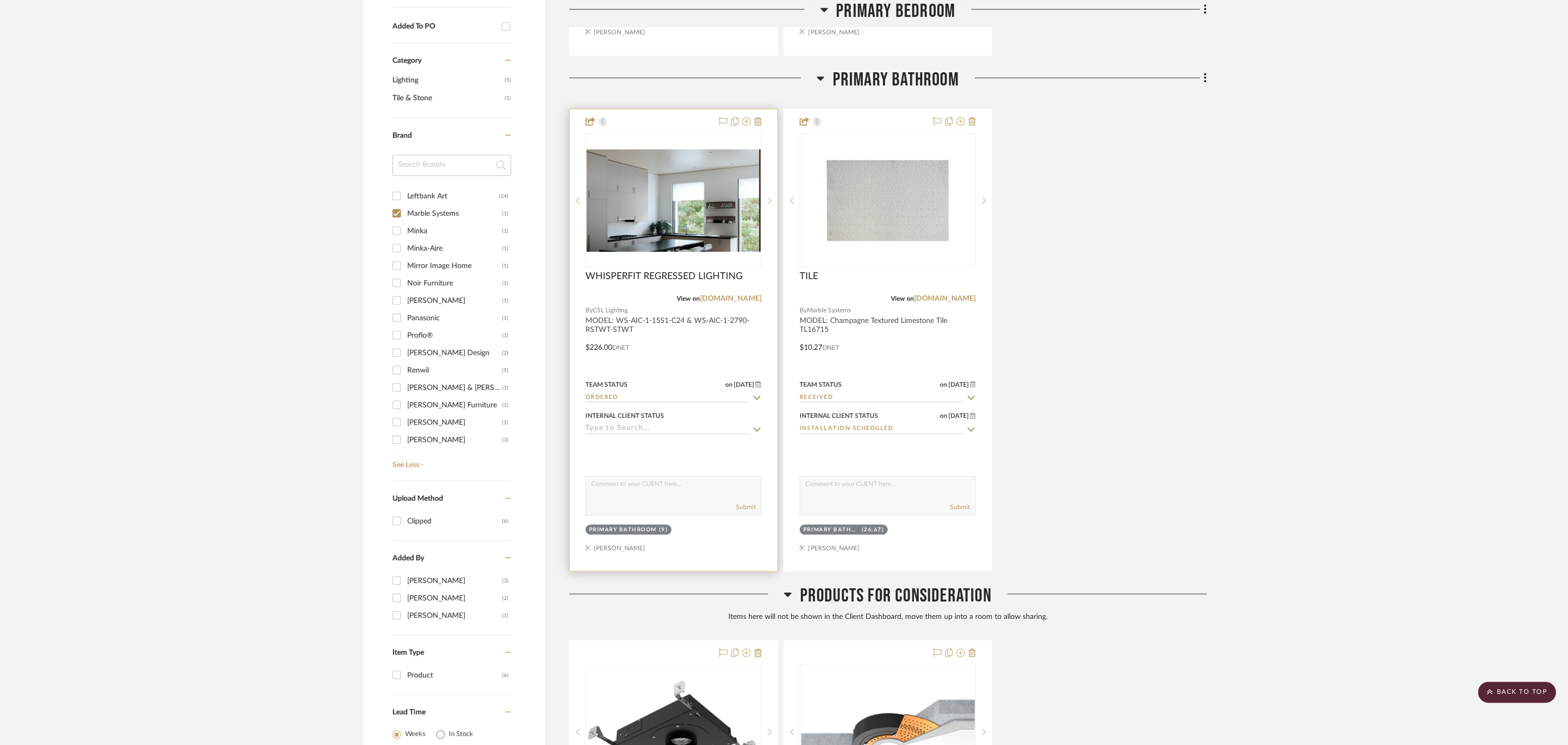
scroll to position [732, 0]
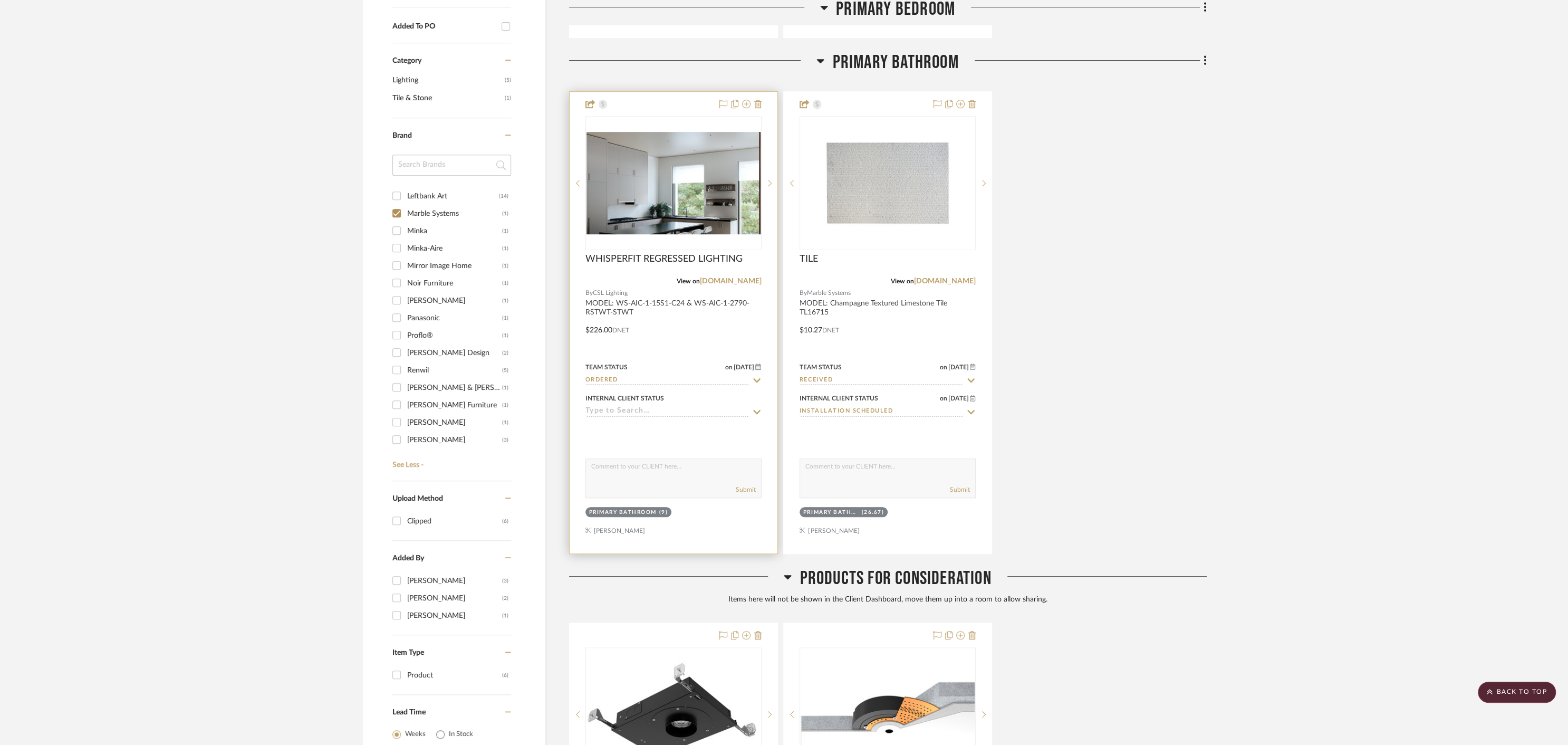
click at [692, 407] on input at bounding box center [666, 412] width 163 height 10
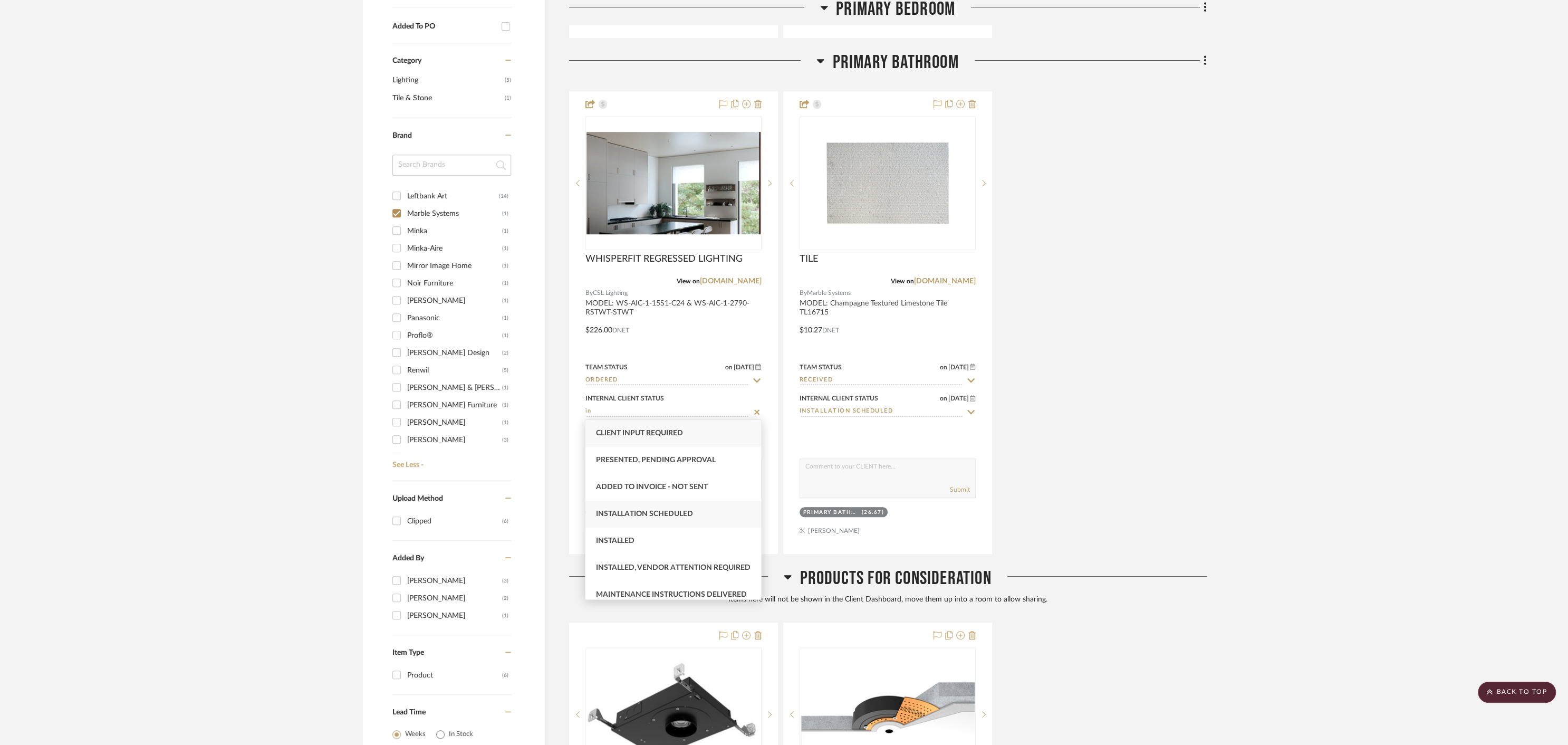
type input "in"
click at [662, 515] on span "Installation Scheduled" at bounding box center [645, 514] width 97 height 7
type input "[DATE]"
type input "Installation Scheduled"
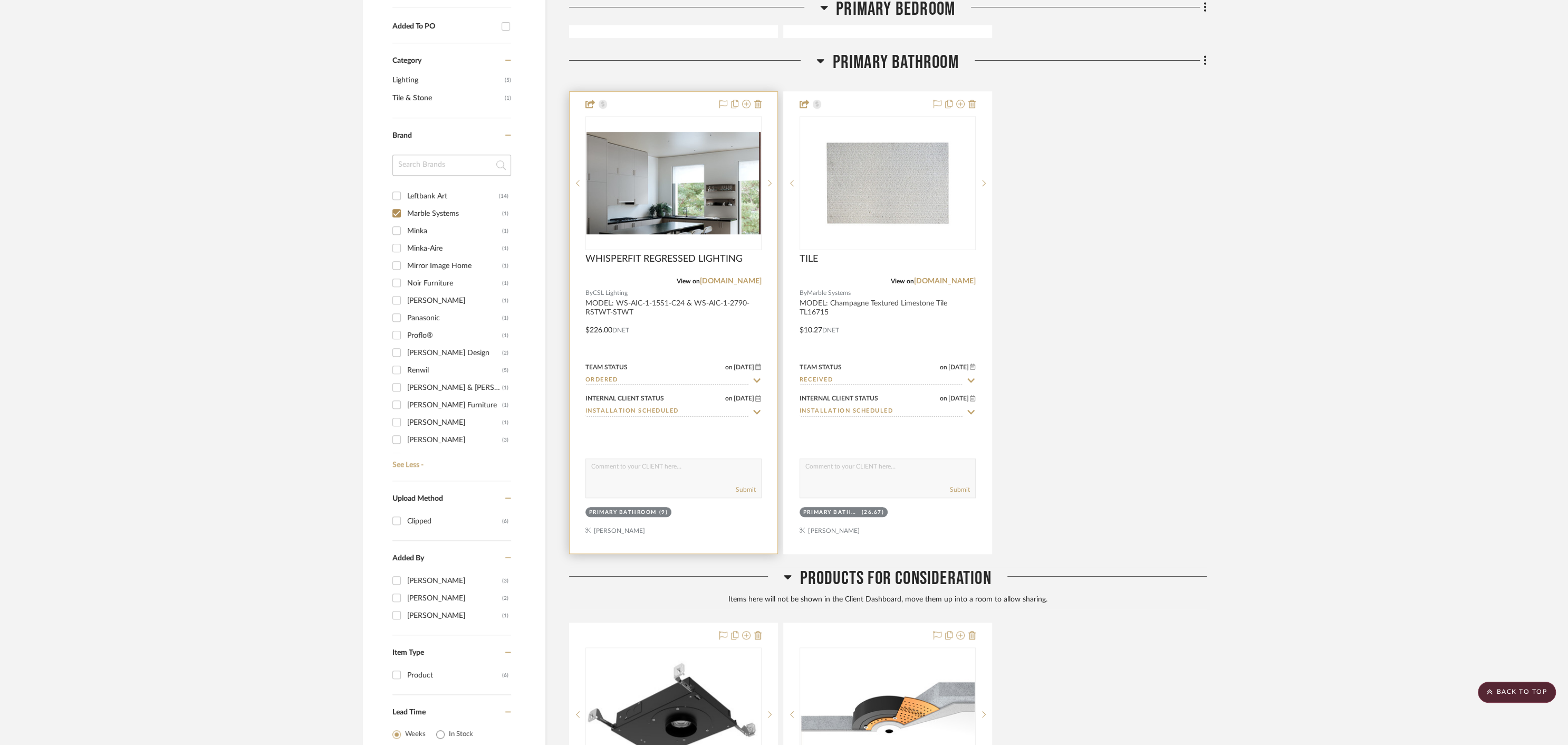
click at [630, 379] on input "Ordered" at bounding box center [666, 380] width 163 height 10
type input "re"
click at [632, 477] on div "Received" at bounding box center [673, 482] width 176 height 27
type input "[DATE]"
type input "Received"
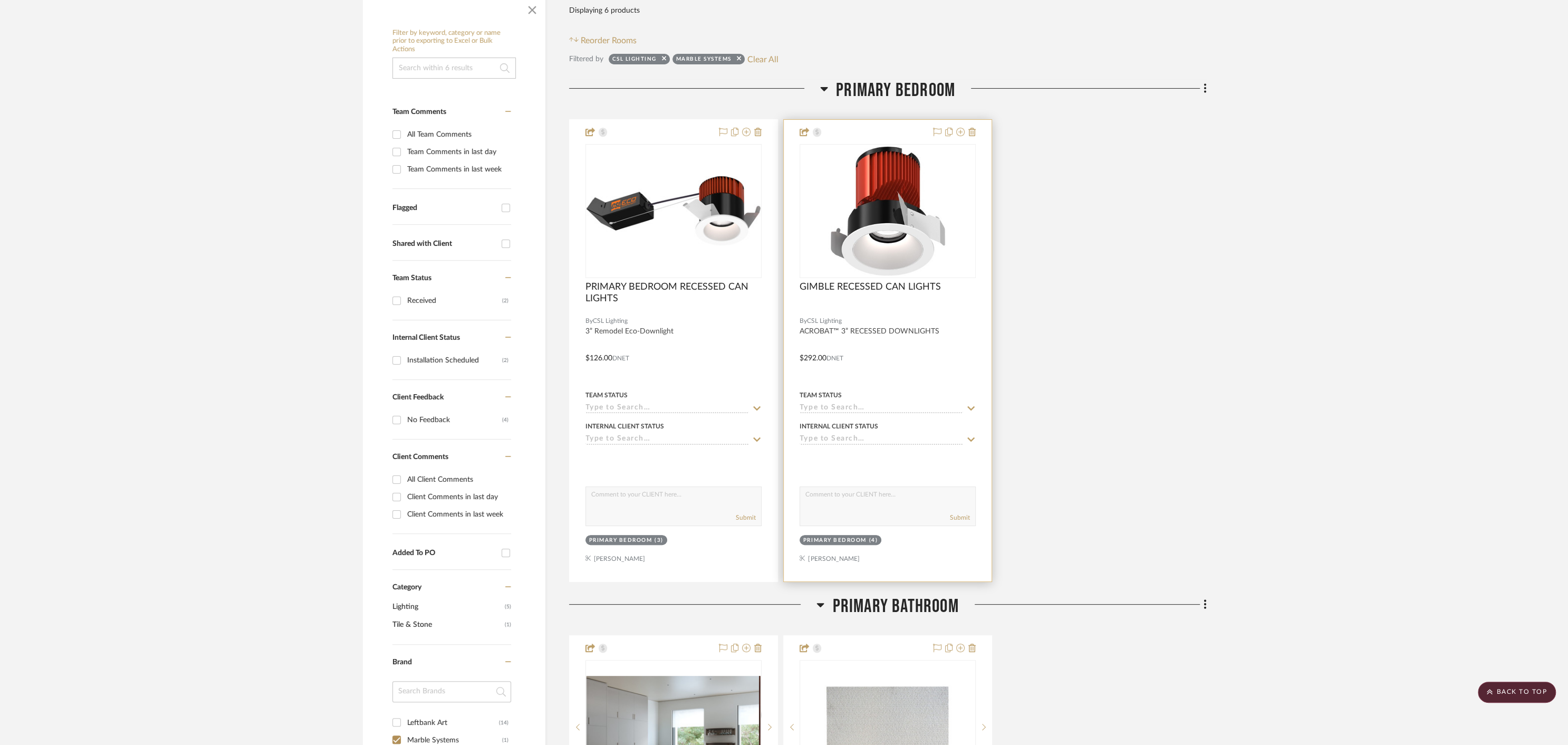
scroll to position [185, 0]
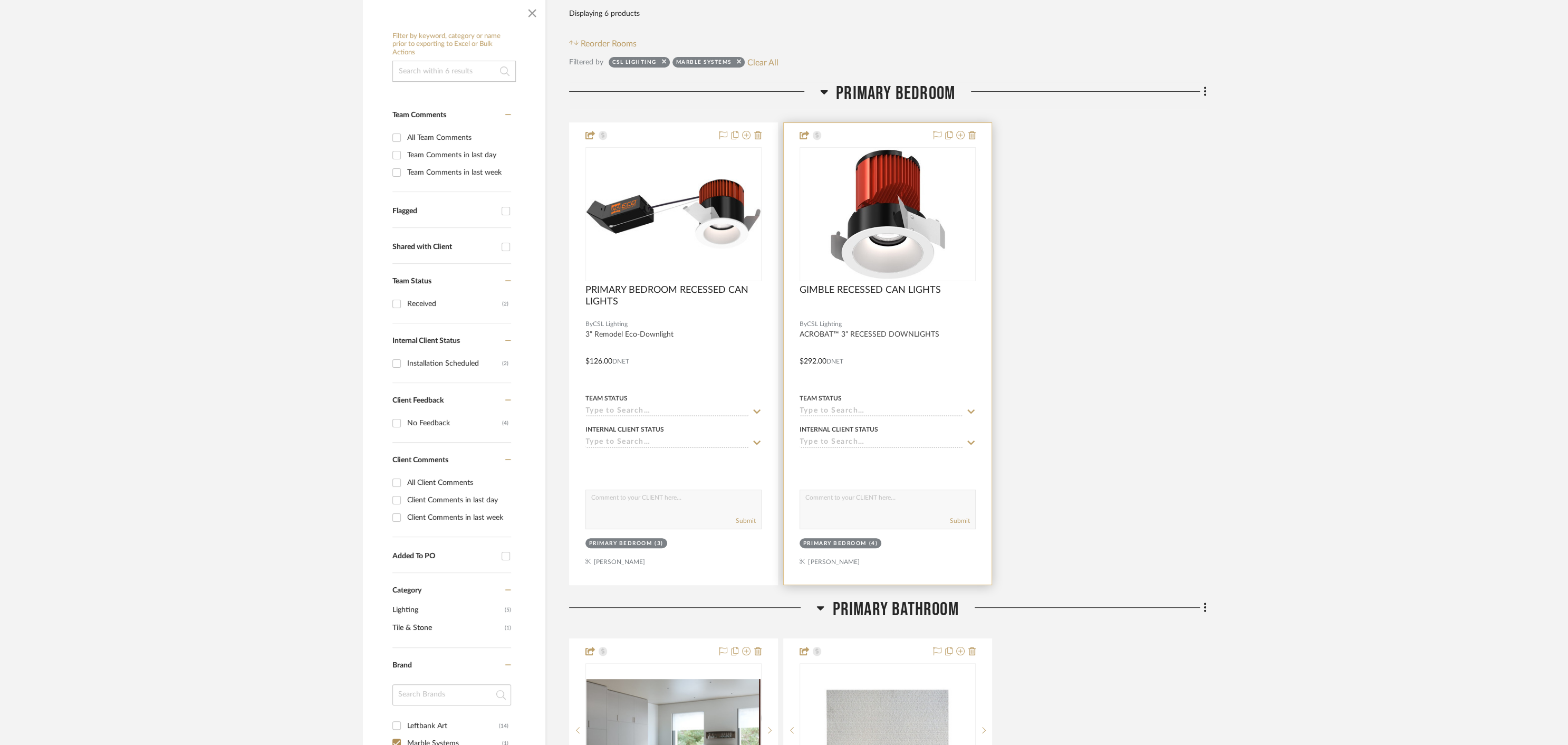
click at [858, 412] on input at bounding box center [881, 412] width 163 height 10
type input "re"
click at [833, 513] on span "Received" at bounding box center [827, 515] width 35 height 7
type input "[DATE]"
type input "Received"
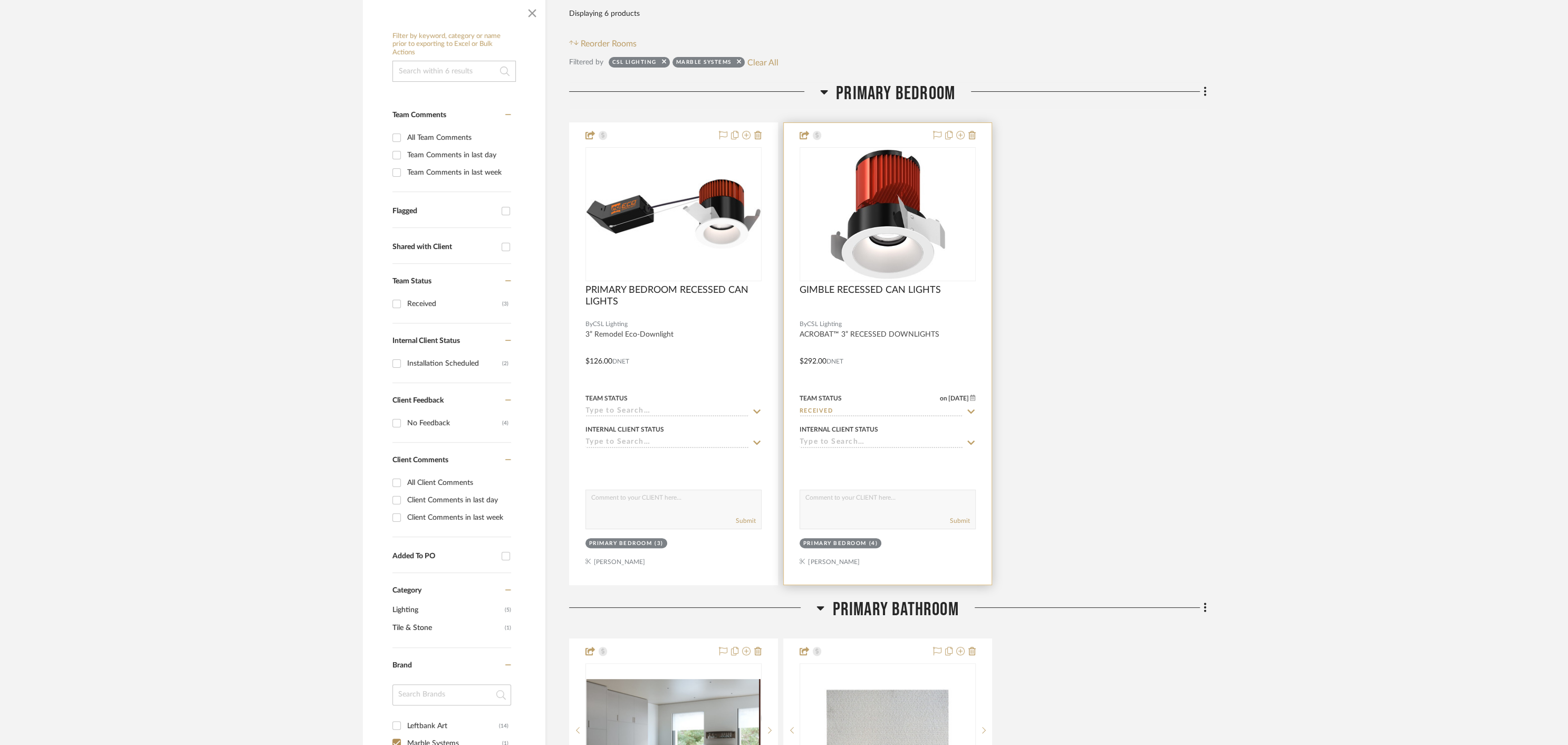
click at [870, 441] on input at bounding box center [881, 442] width 163 height 10
type input "in"
click at [856, 545] on span "Installation Scheduled" at bounding box center [859, 547] width 97 height 7
type input "[DATE]"
type input "Installation Scheduled"
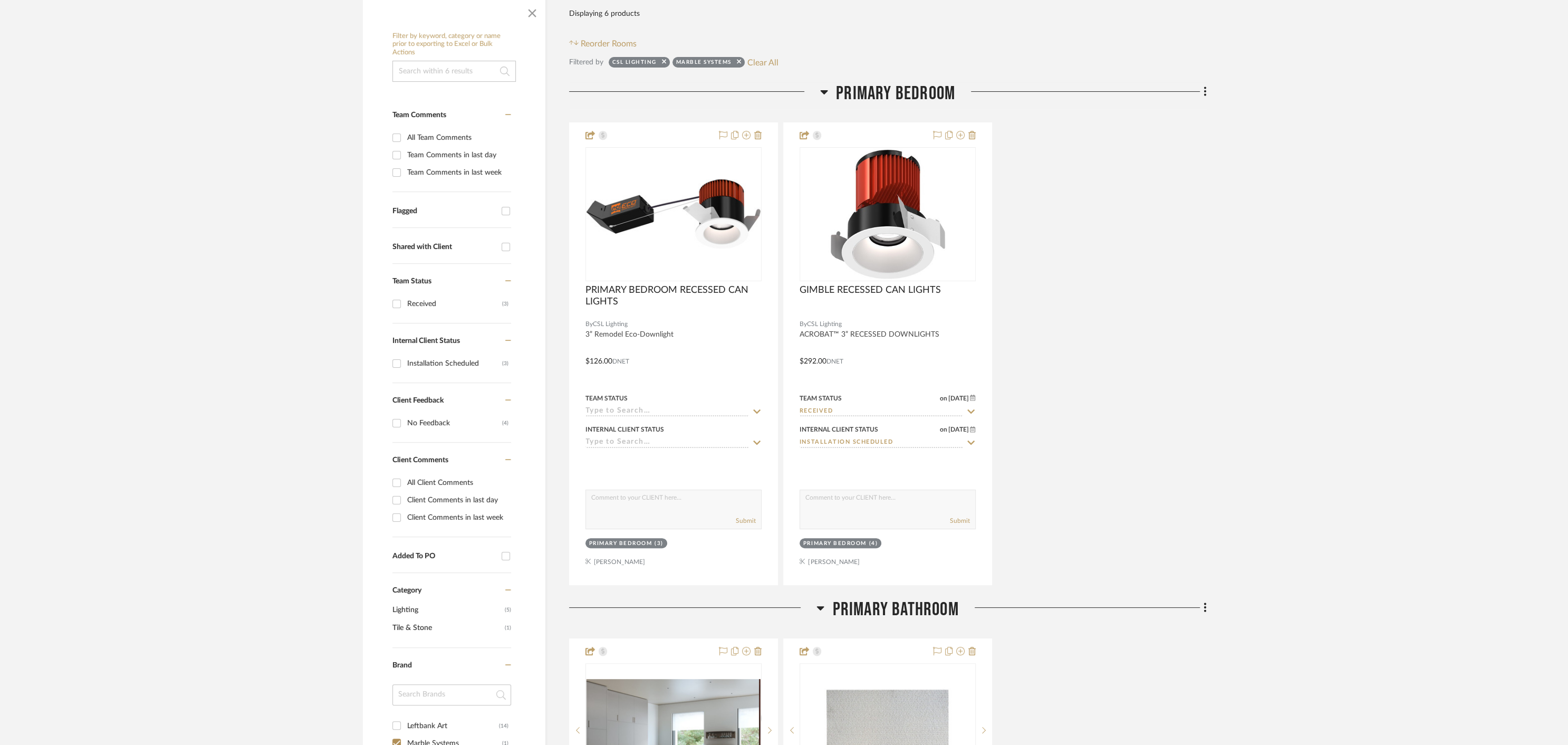
click at [1131, 468] on div "PRIMARY BEDROOM RECESSED CAN LIGHTS By CSL Lighting 3” Remodel Eco-Downlight $1…" at bounding box center [887, 353] width 637 height 463
click at [695, 410] on input at bounding box center [666, 412] width 163 height 10
click at [671, 461] on div "Ordered" at bounding box center [673, 461] width 176 height 27
type input "[DATE]"
type input "Ordered"
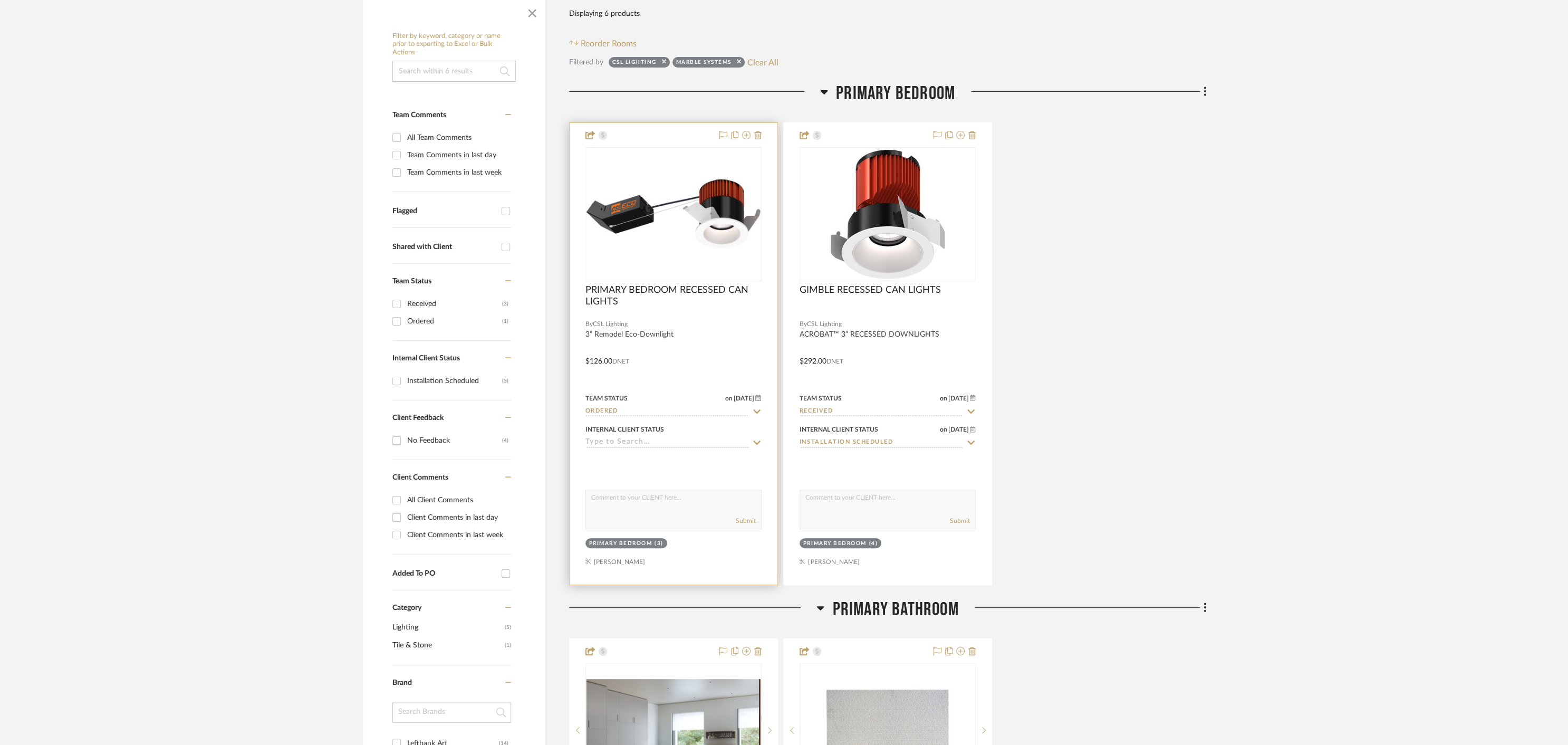
click at [706, 448] on input at bounding box center [666, 442] width 163 height 10
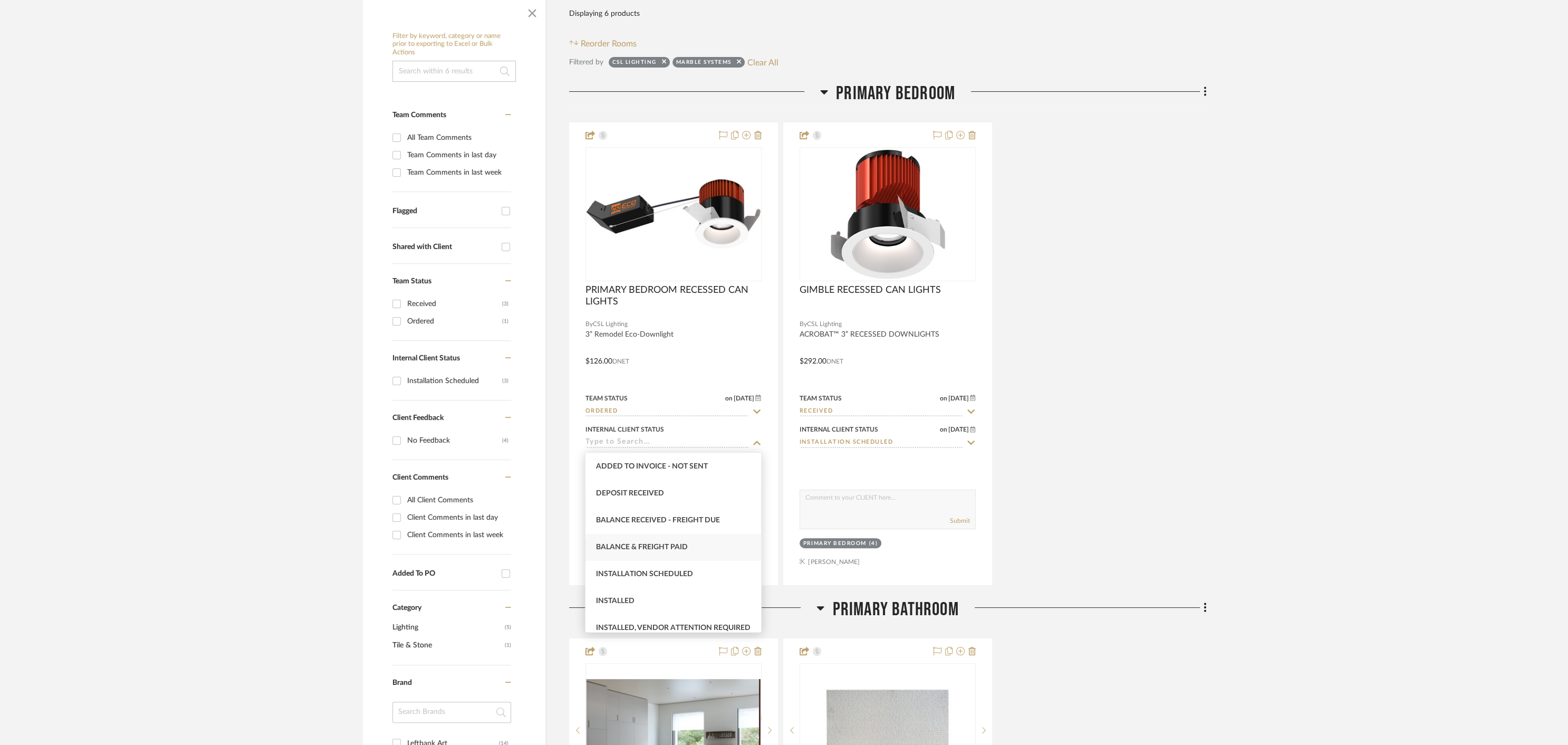
scroll to position [189, 0]
click at [642, 545] on span "Balance & Freight Paid" at bounding box center [642, 547] width 92 height 7
type input "[DATE]"
type input "Balance & Freight Paid"
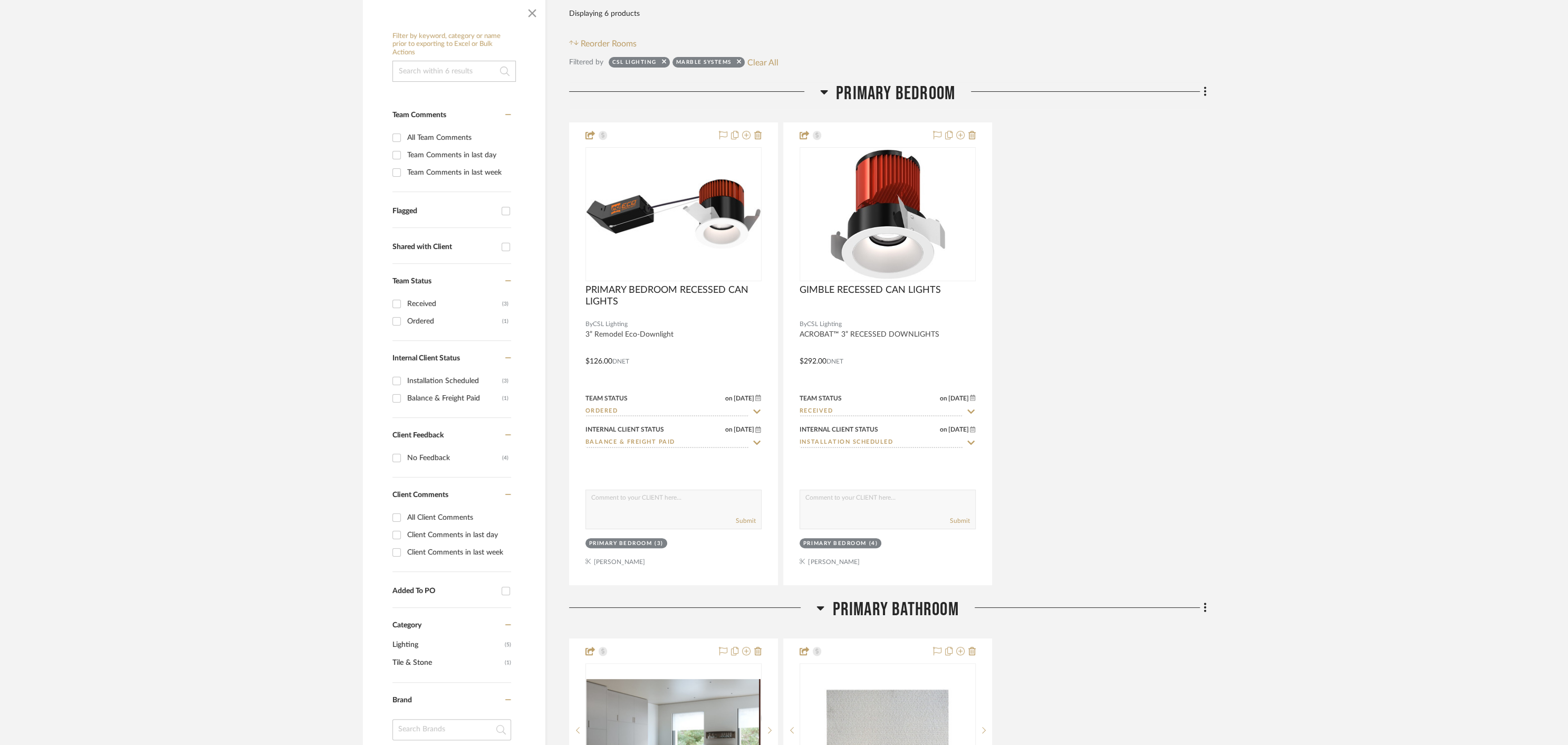
click at [1075, 482] on div "PRIMARY BEDROOM RECESSED CAN LIGHTS By CSL Lighting 3” Remodel Eco-Downlight $1…" at bounding box center [887, 353] width 637 height 463
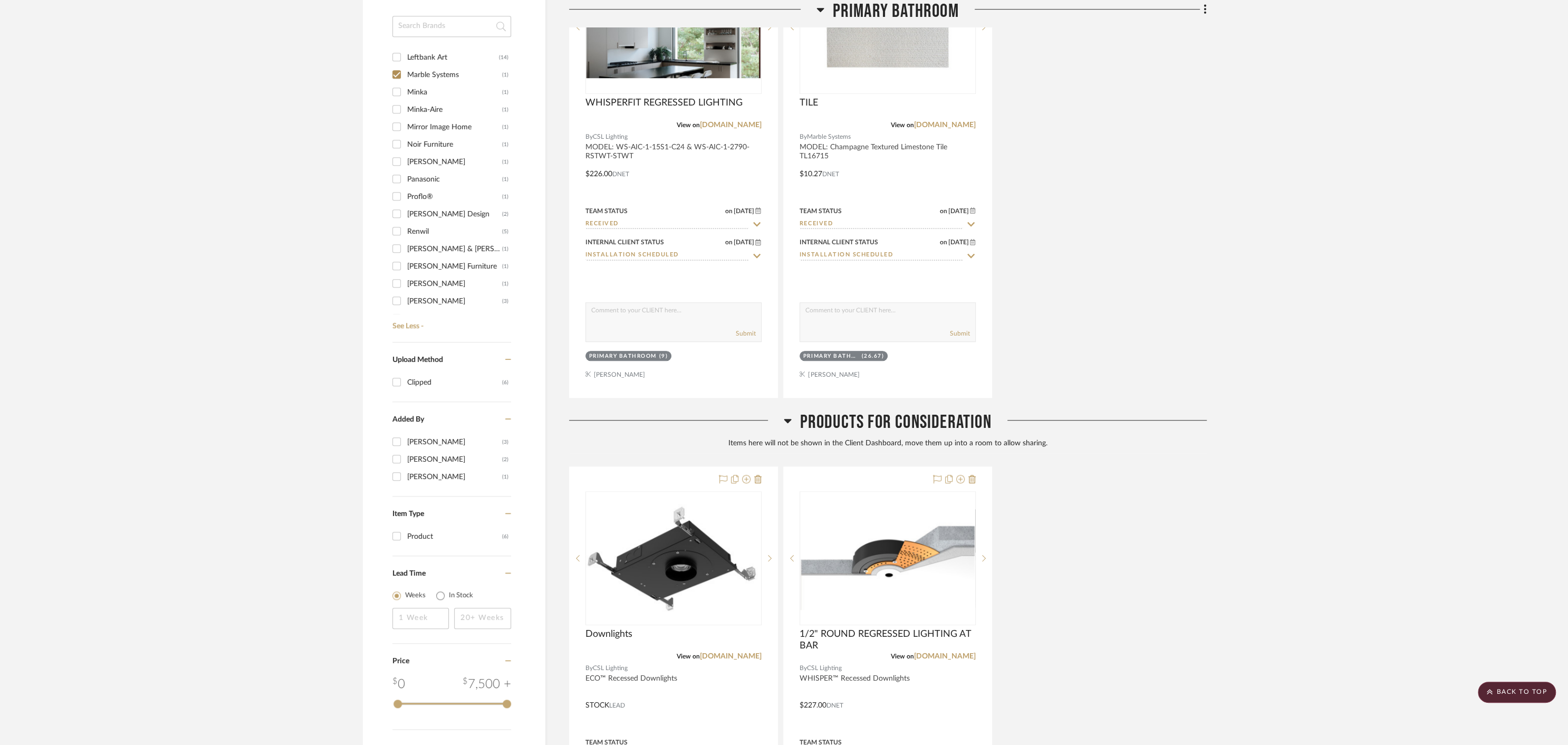
scroll to position [0, 0]
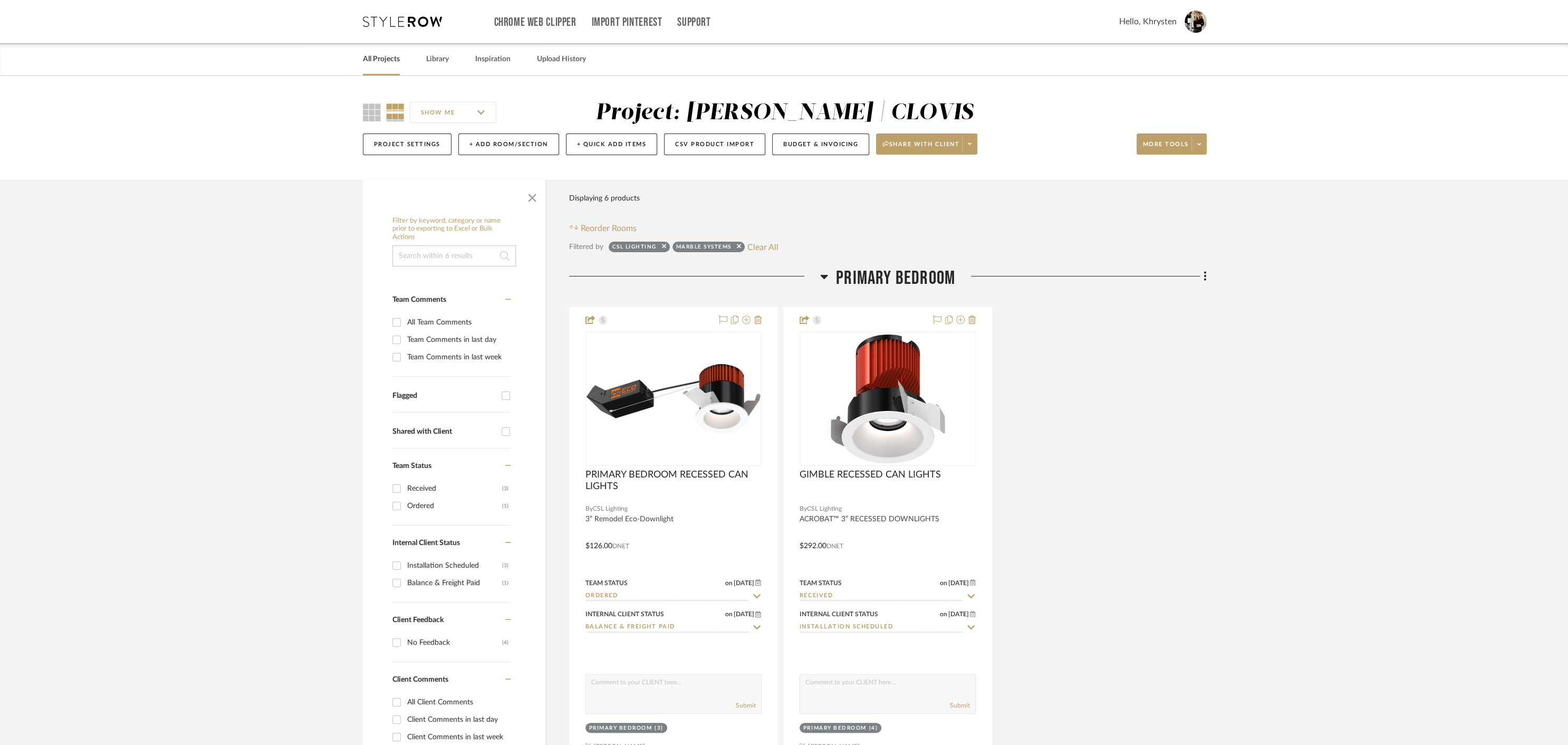
click at [376, 53] on link "All Projects" at bounding box center [382, 59] width 37 height 14
